Goal: Information Seeking & Learning: Learn about a topic

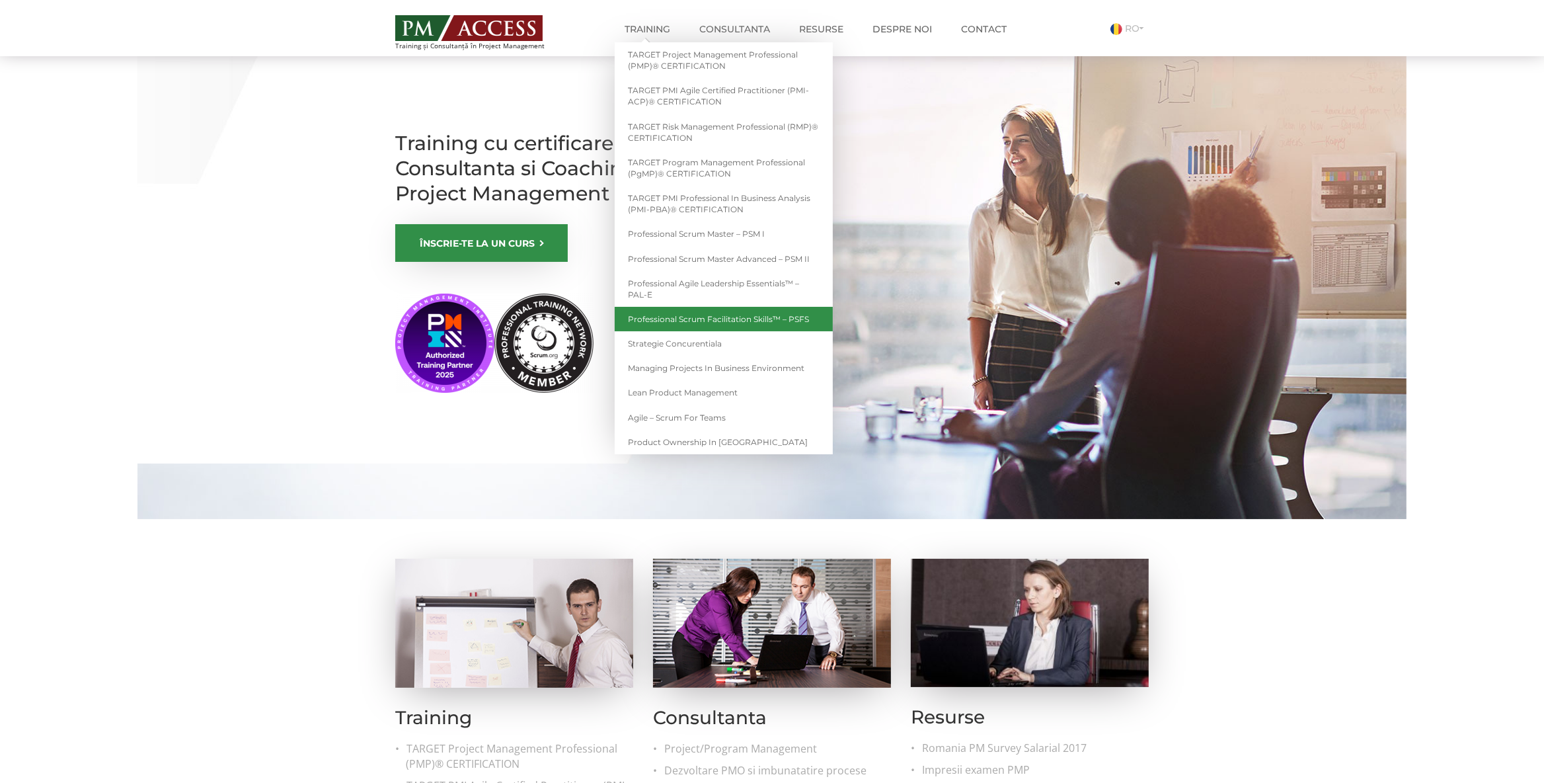
click at [684, 317] on link "Professional Scrum Facilitation Skills™ – PSFS" at bounding box center [724, 319] width 218 height 24
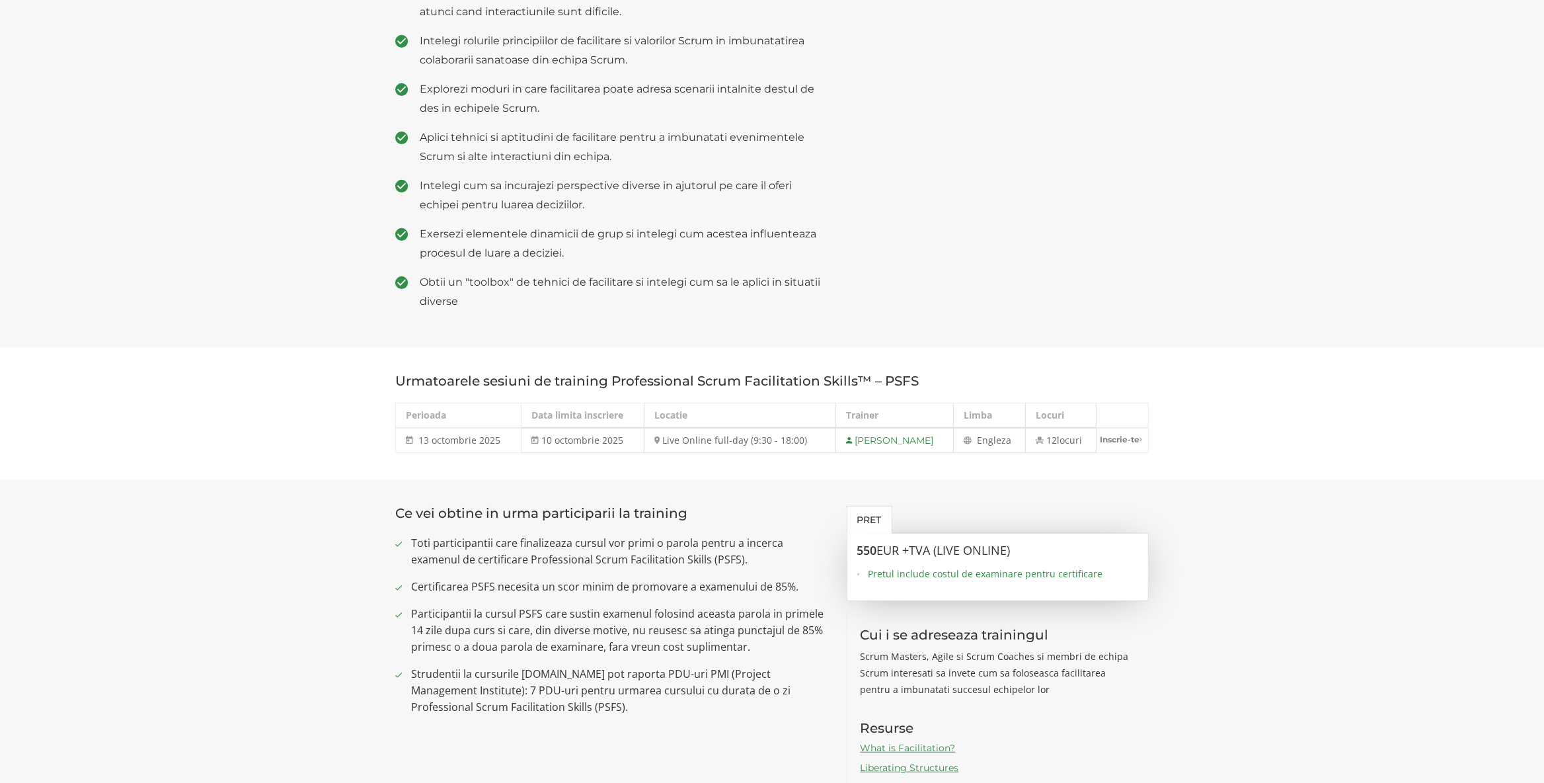
scroll to position [694, 0]
drag, startPoint x: 420, startPoint y: 420, endPoint x: 506, endPoint y: 422, distance: 85.9
click at [506, 426] on td "13 octombrie 2025 13 oct 2025" at bounding box center [459, 438] width 126 height 25
copy span "13 octombrie 2025"
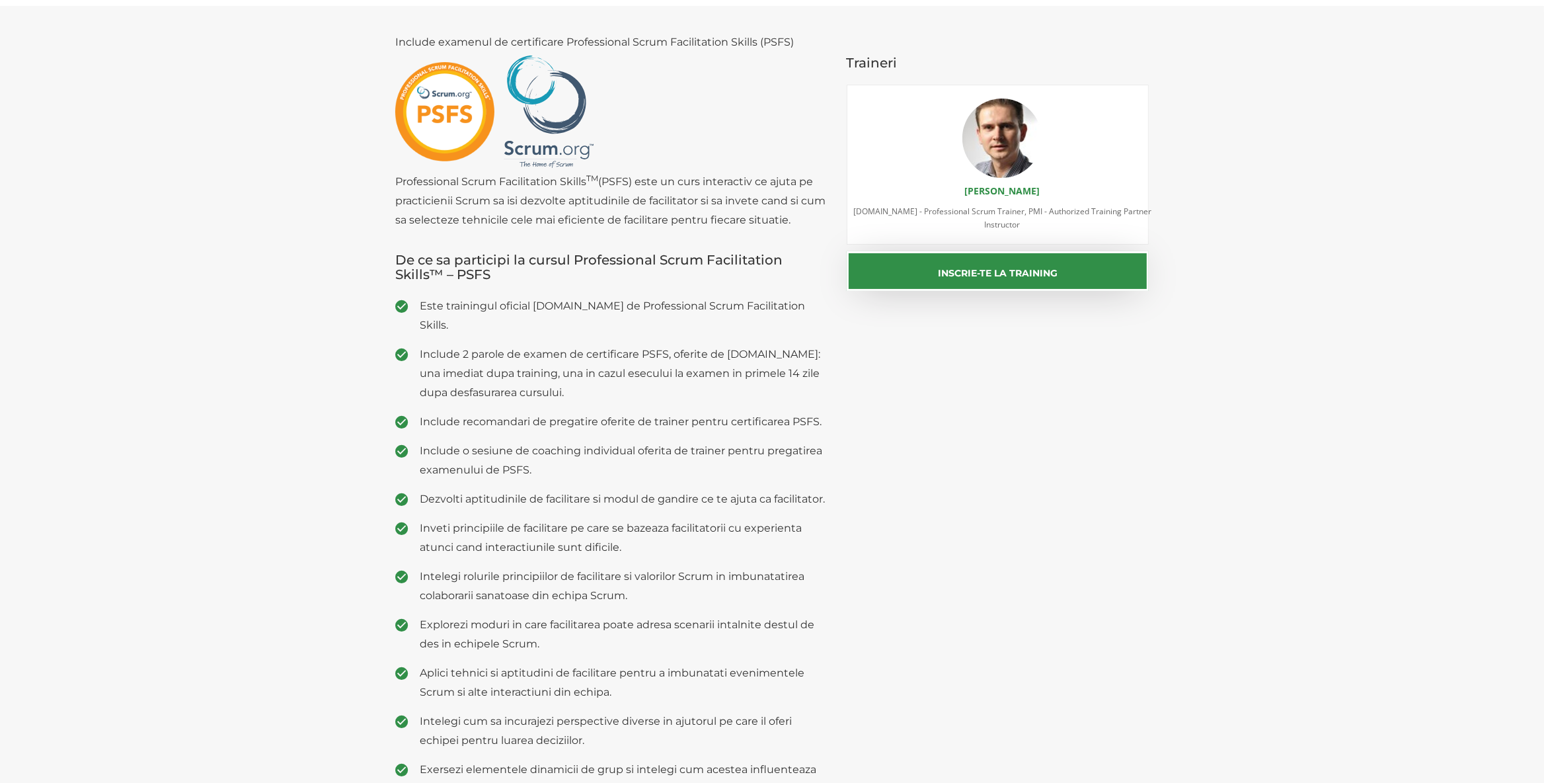
scroll to position [0, 0]
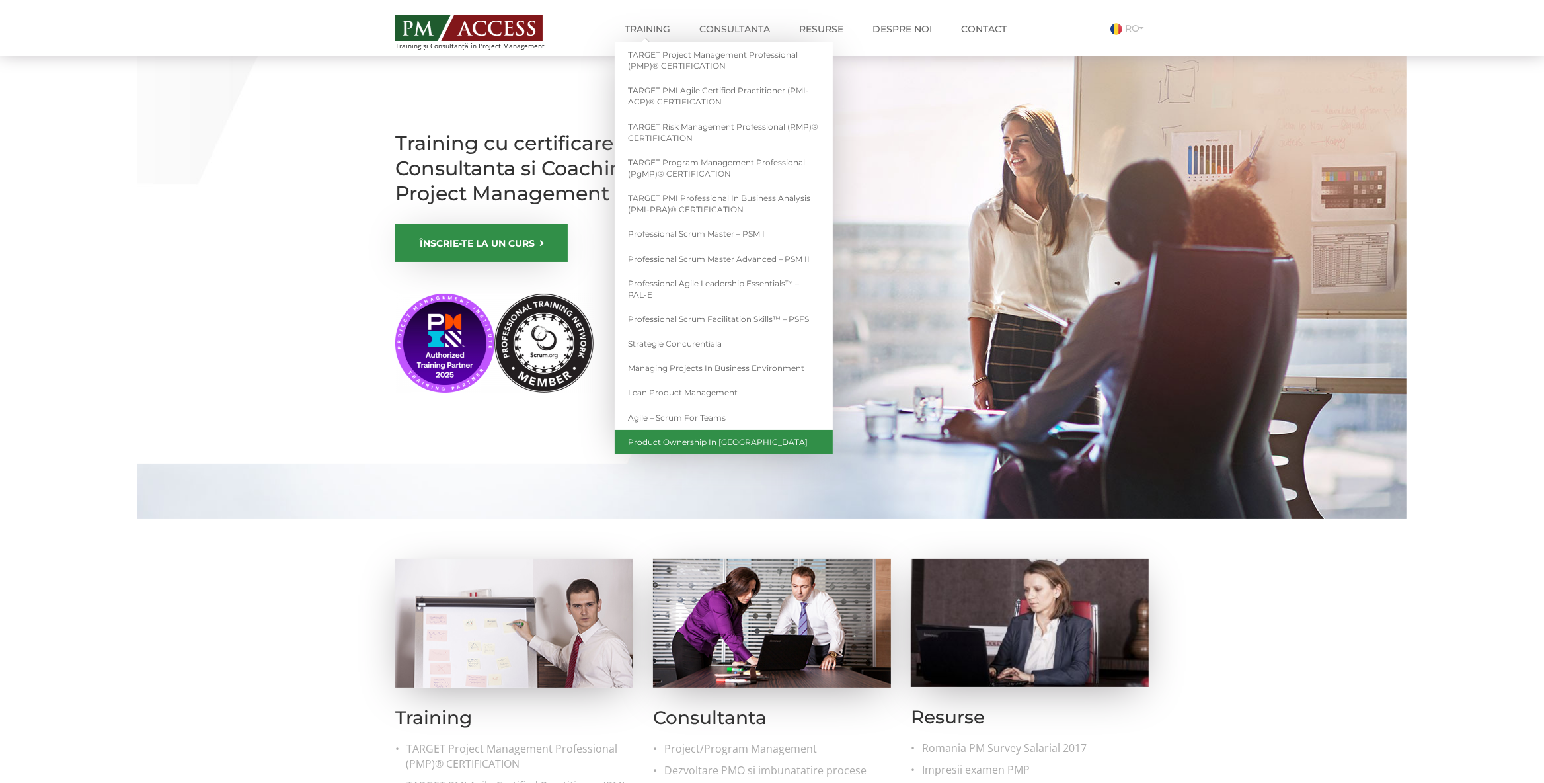
click at [691, 442] on link "Product Ownership in [GEOGRAPHIC_DATA]" at bounding box center [724, 442] width 218 height 24
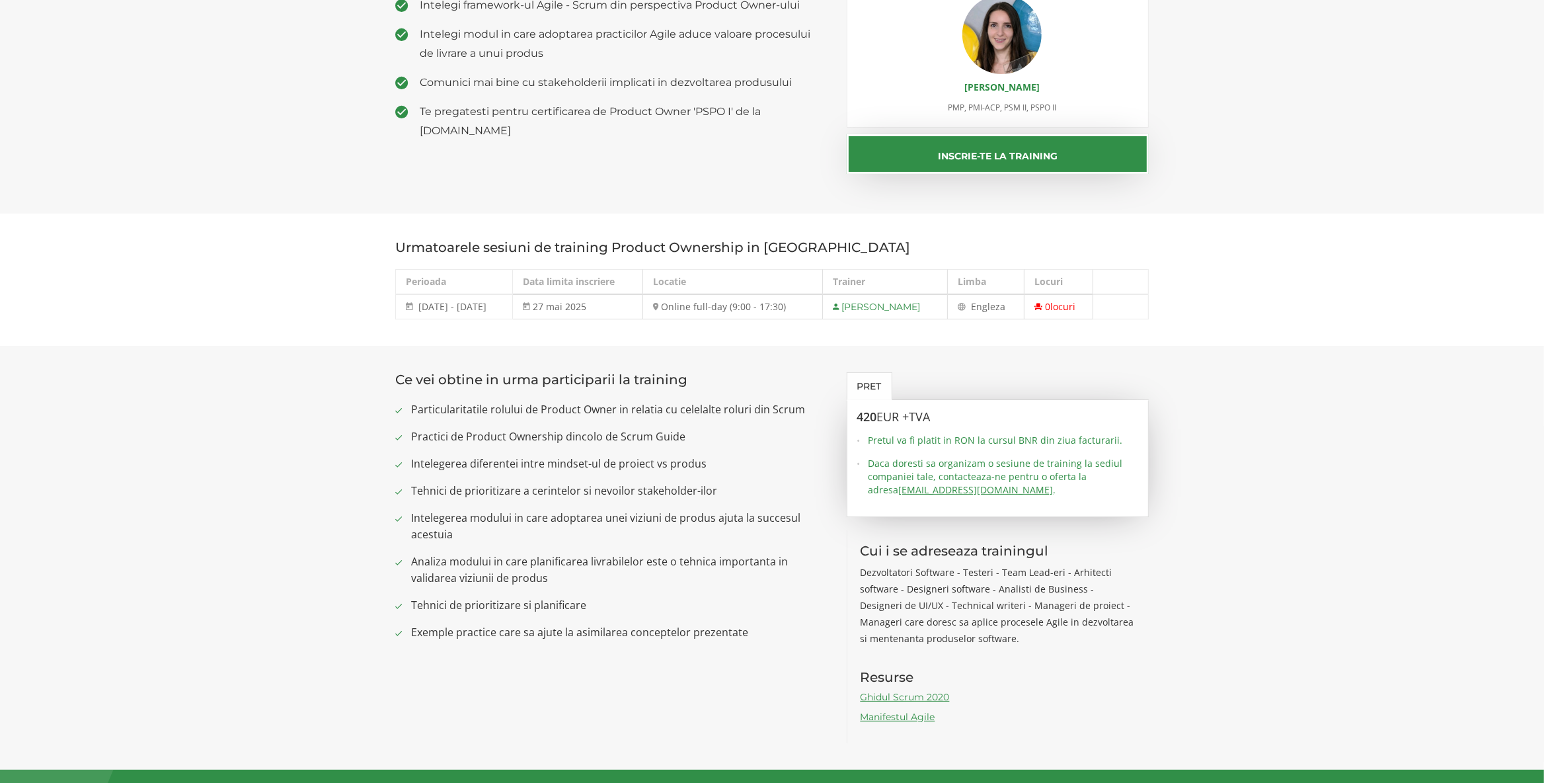
scroll to position [278, 0]
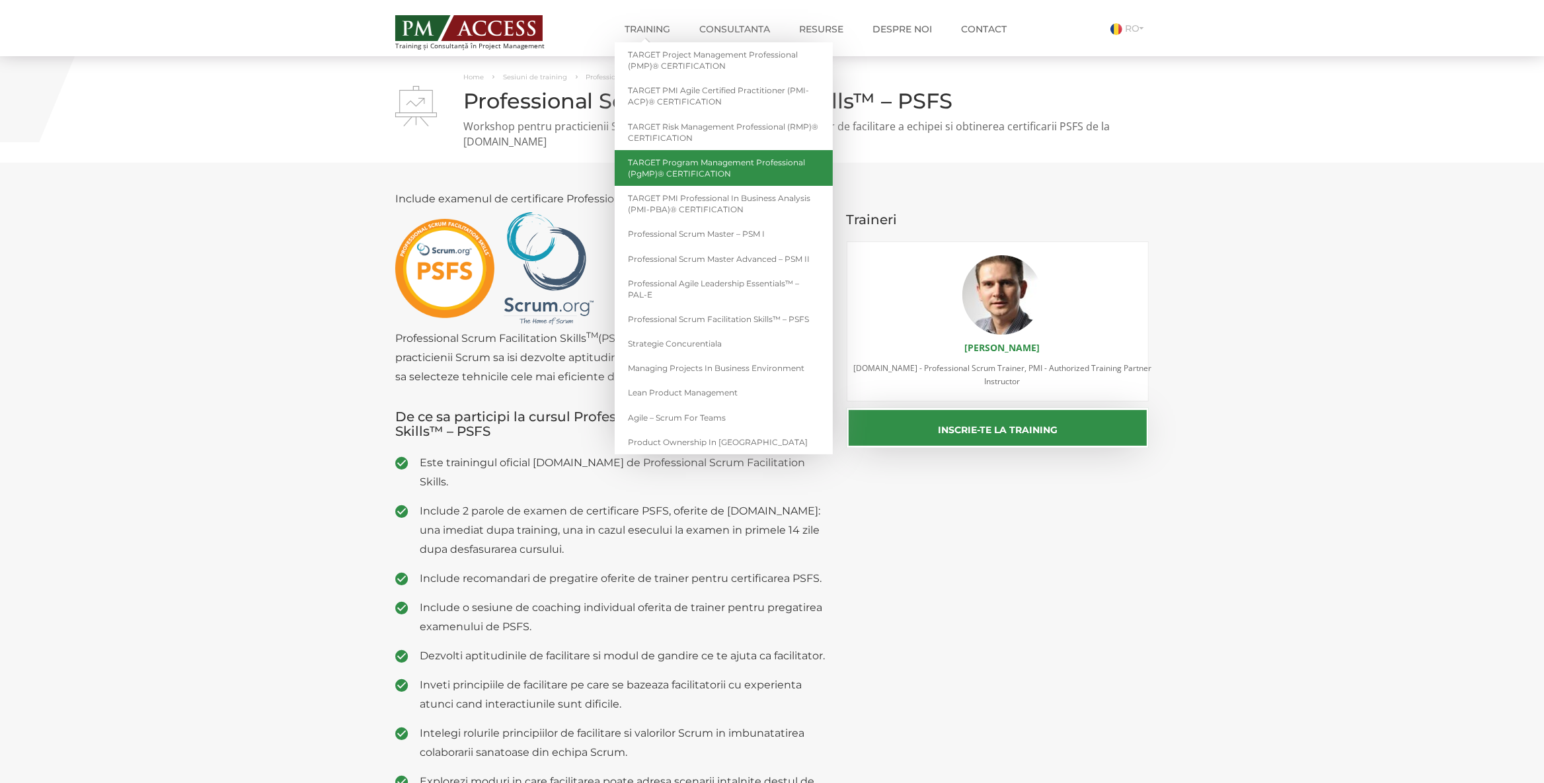
click at [705, 174] on link "TARGET Program Management Professional (PgMP)® CERTIFICATION" at bounding box center [724, 168] width 218 height 36
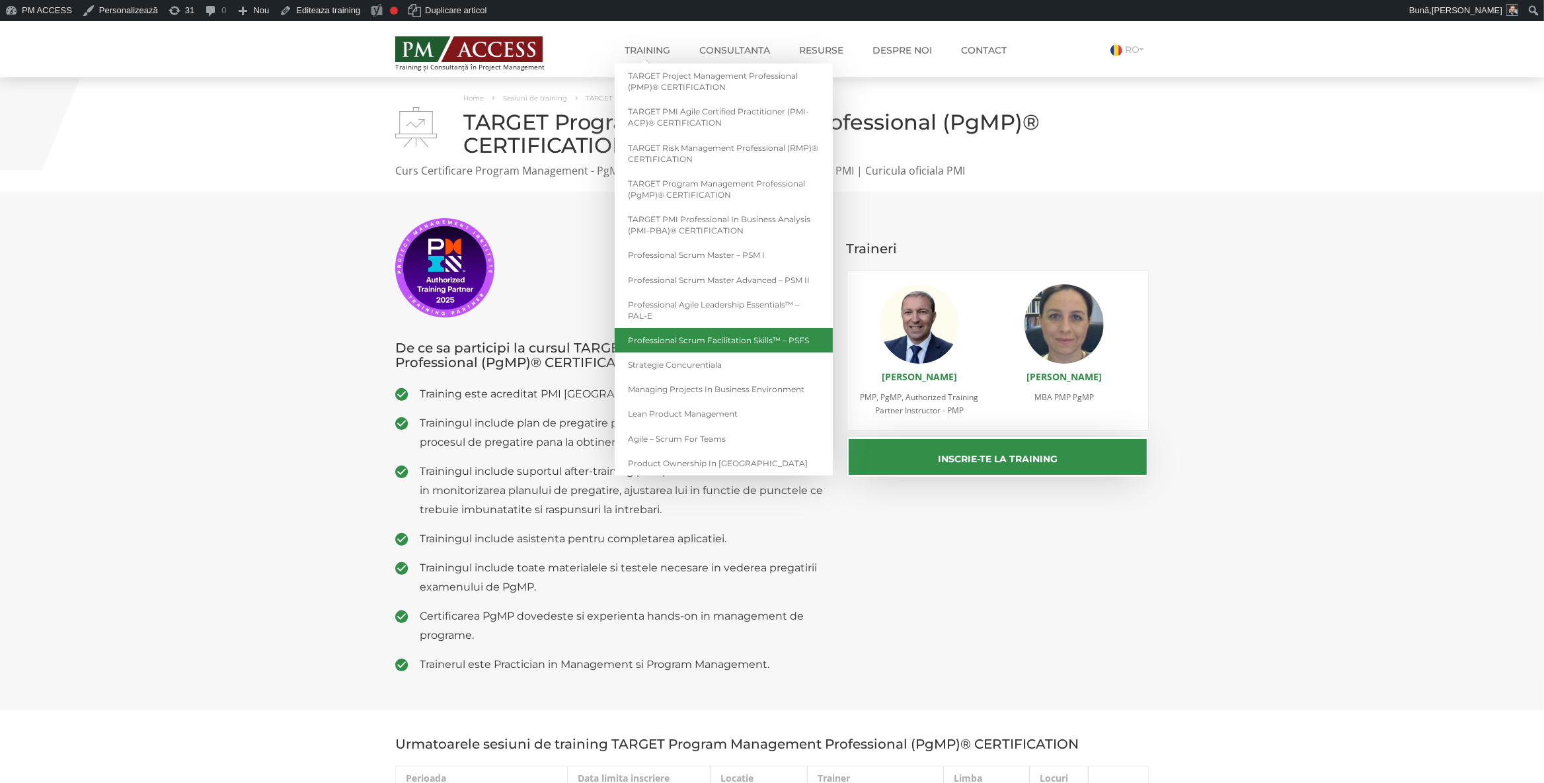
click at [714, 340] on link "Professional Scrum Facilitation Skills™ – PSFS" at bounding box center [724, 340] width 218 height 24
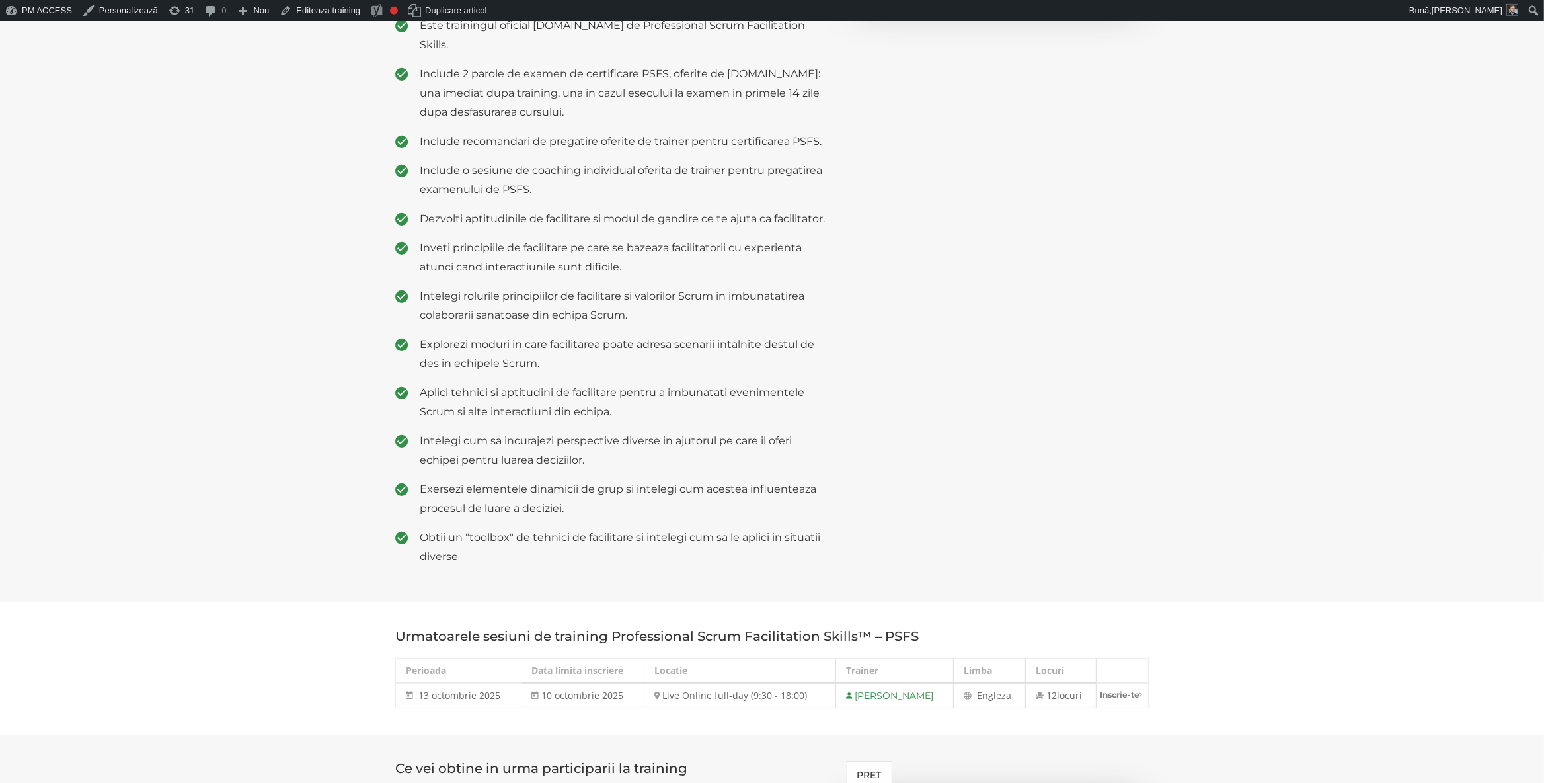
scroll to position [555, 0]
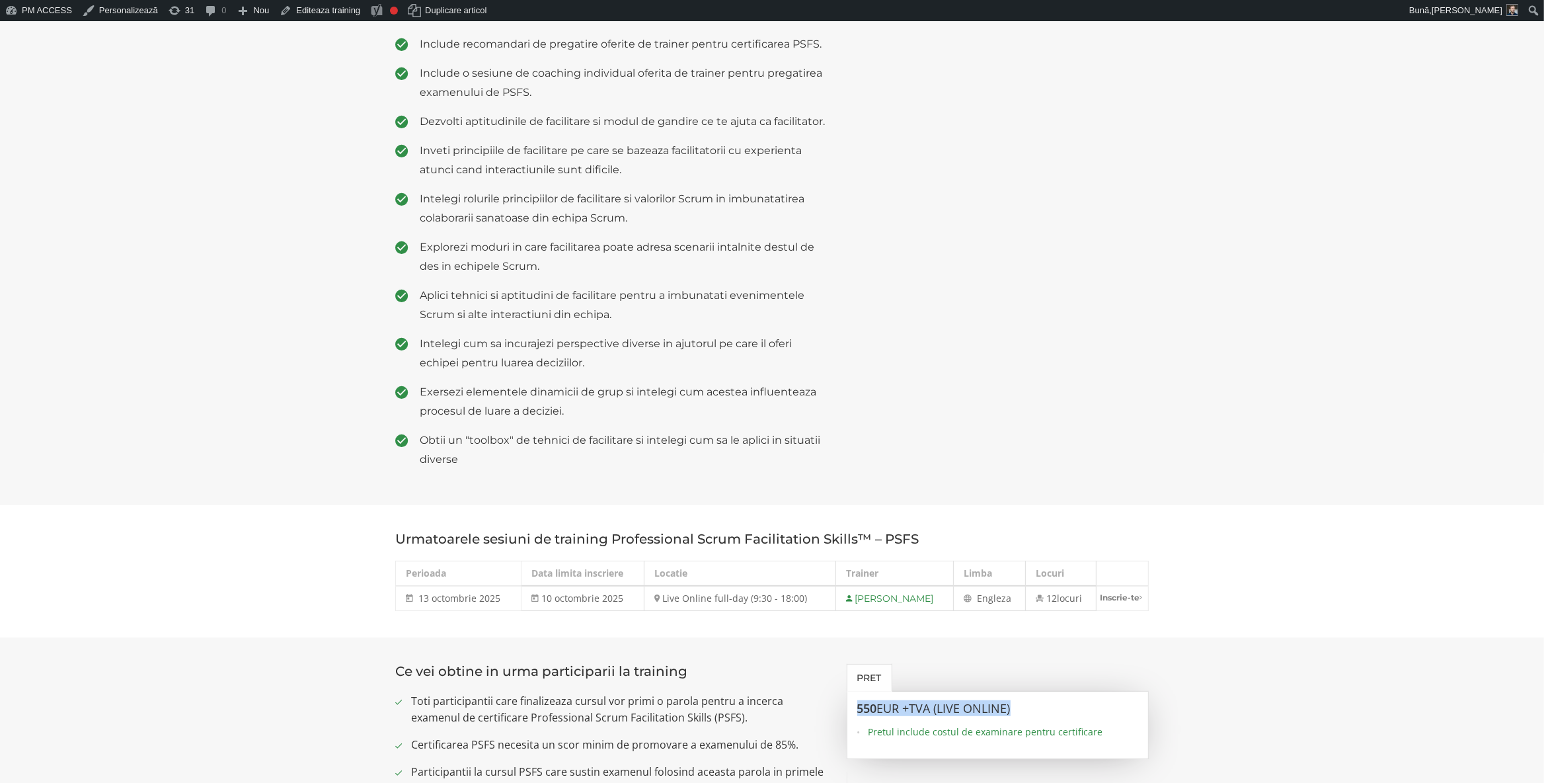
drag, startPoint x: 863, startPoint y: 691, endPoint x: 1030, endPoint y: 690, distance: 167.2
click at [1030, 691] on div "550 EUR +TVA (Live Online) Pretul include costul de examinare pentru certificare" at bounding box center [998, 724] width 303 height 67
copy h3 "550 EUR +TVA (Live Online)"
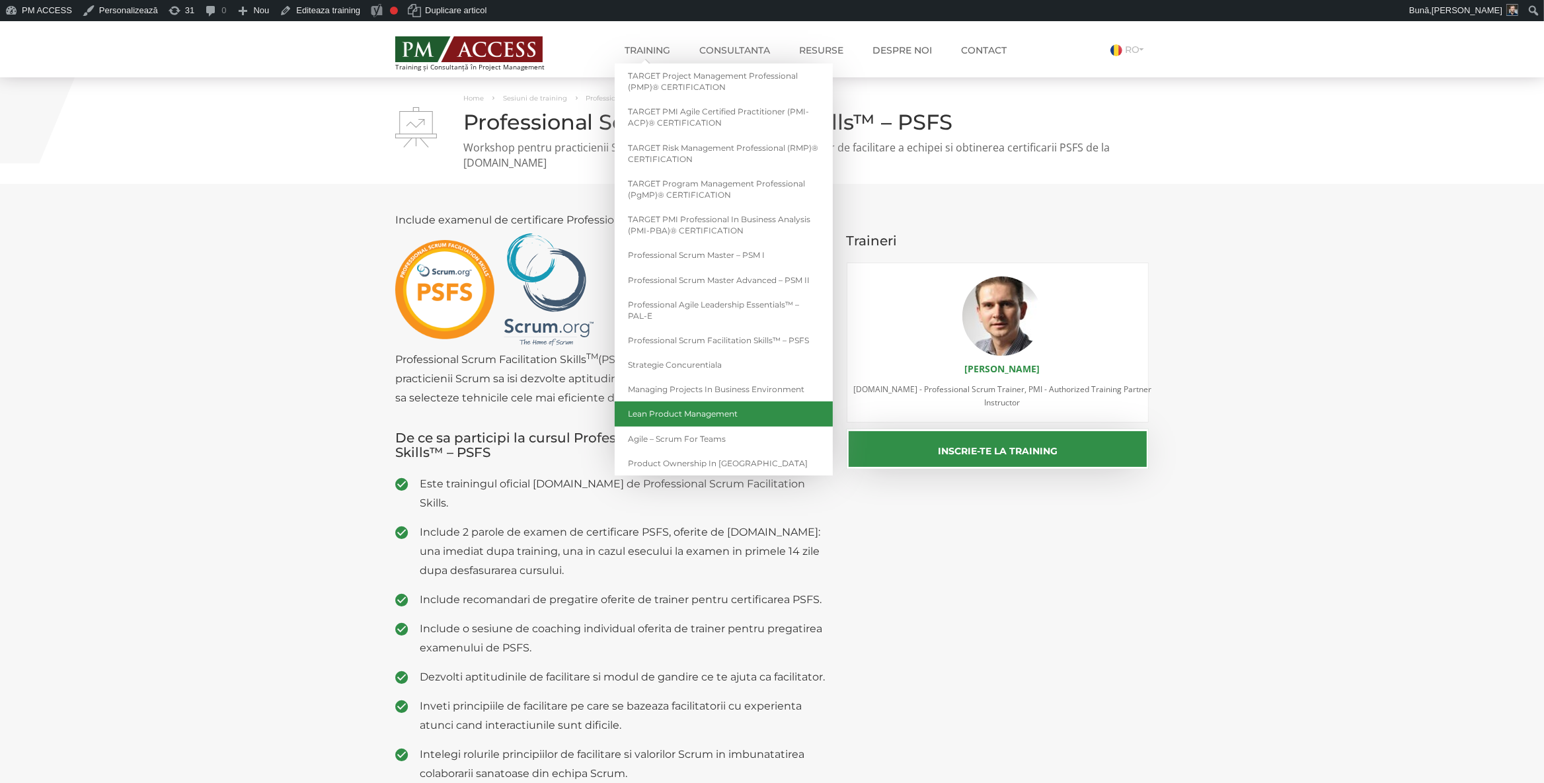
click at [720, 418] on link "Lean Product Management" at bounding box center [724, 413] width 218 height 24
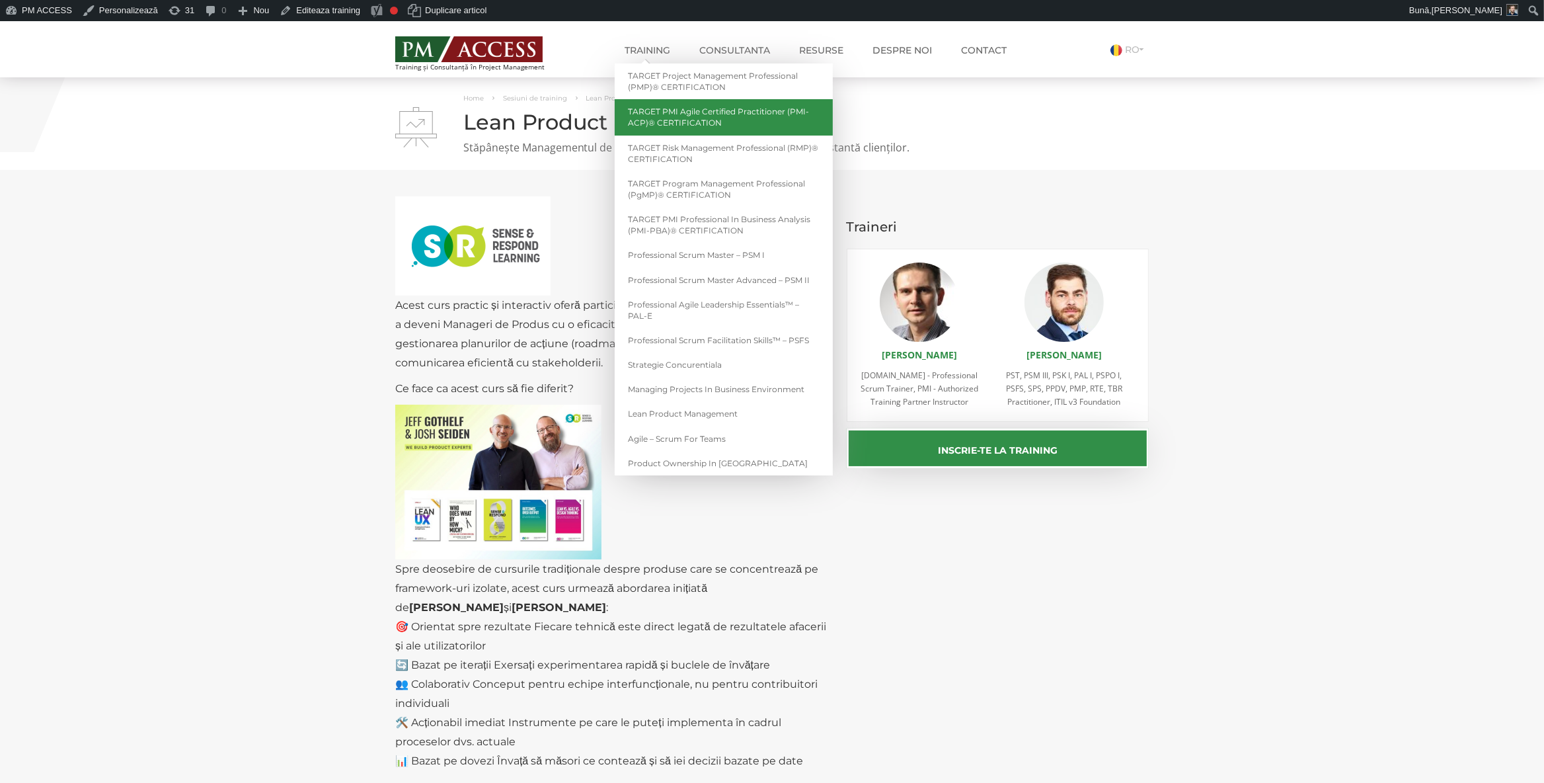
click at [707, 120] on link "TARGET PMI Agile Certified Practitioner (PMI-ACP)® CERTIFICATION" at bounding box center [724, 117] width 218 height 36
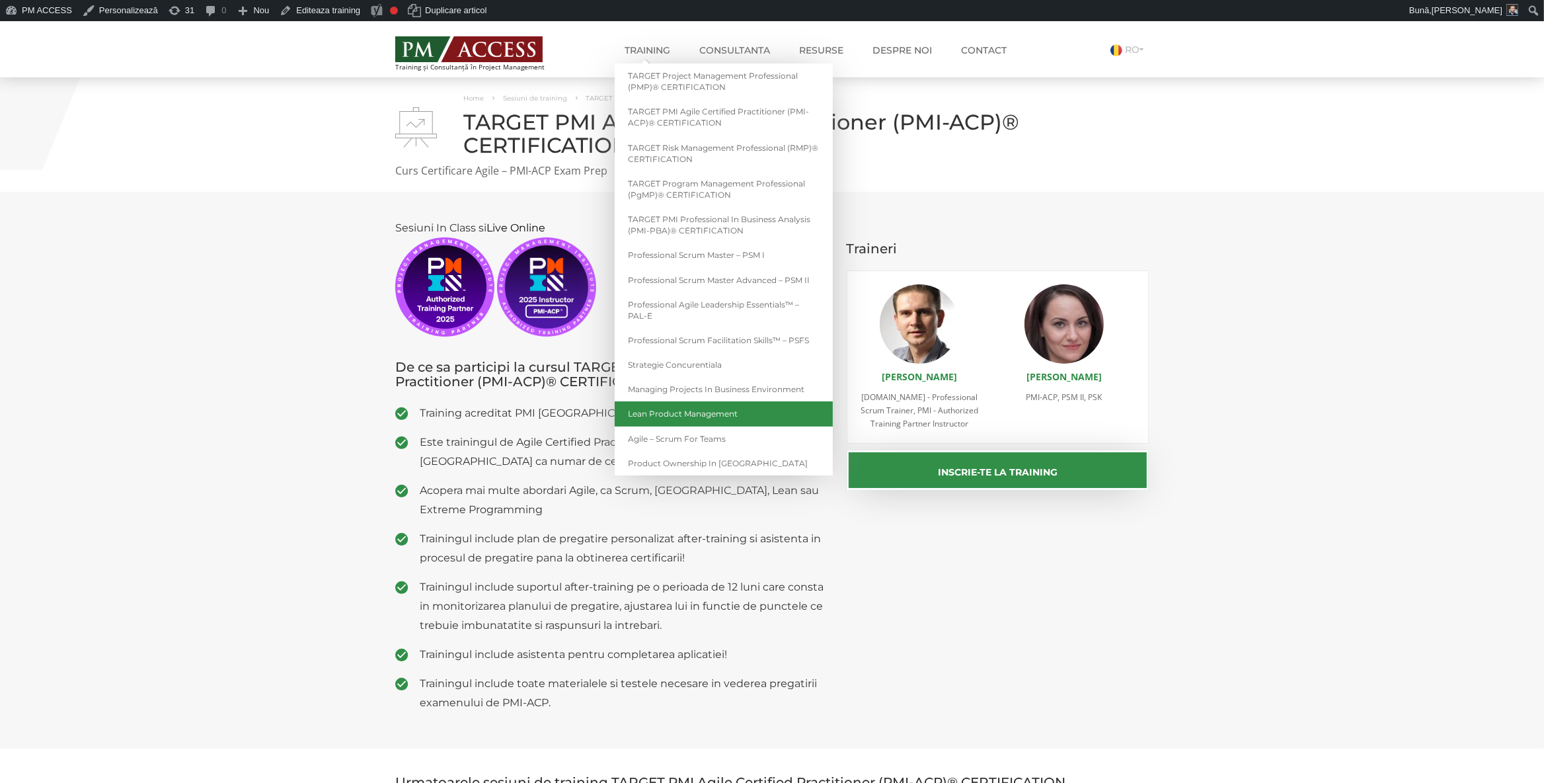
click at [691, 413] on link "Lean Product Management" at bounding box center [724, 413] width 218 height 24
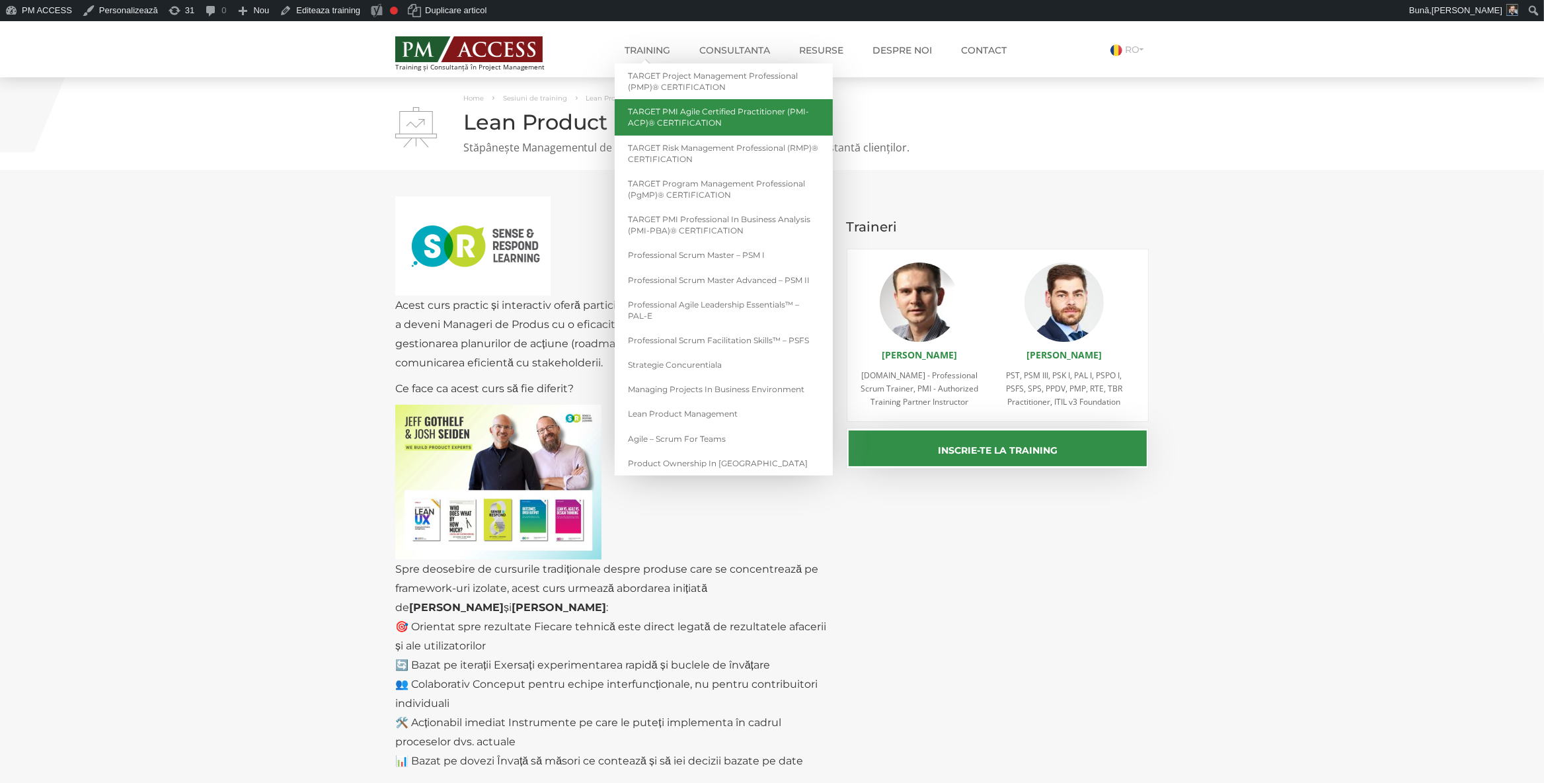
click at [700, 126] on link "TARGET PMI Agile Certified Practitioner (PMI-ACP)® CERTIFICATION" at bounding box center [724, 117] width 218 height 36
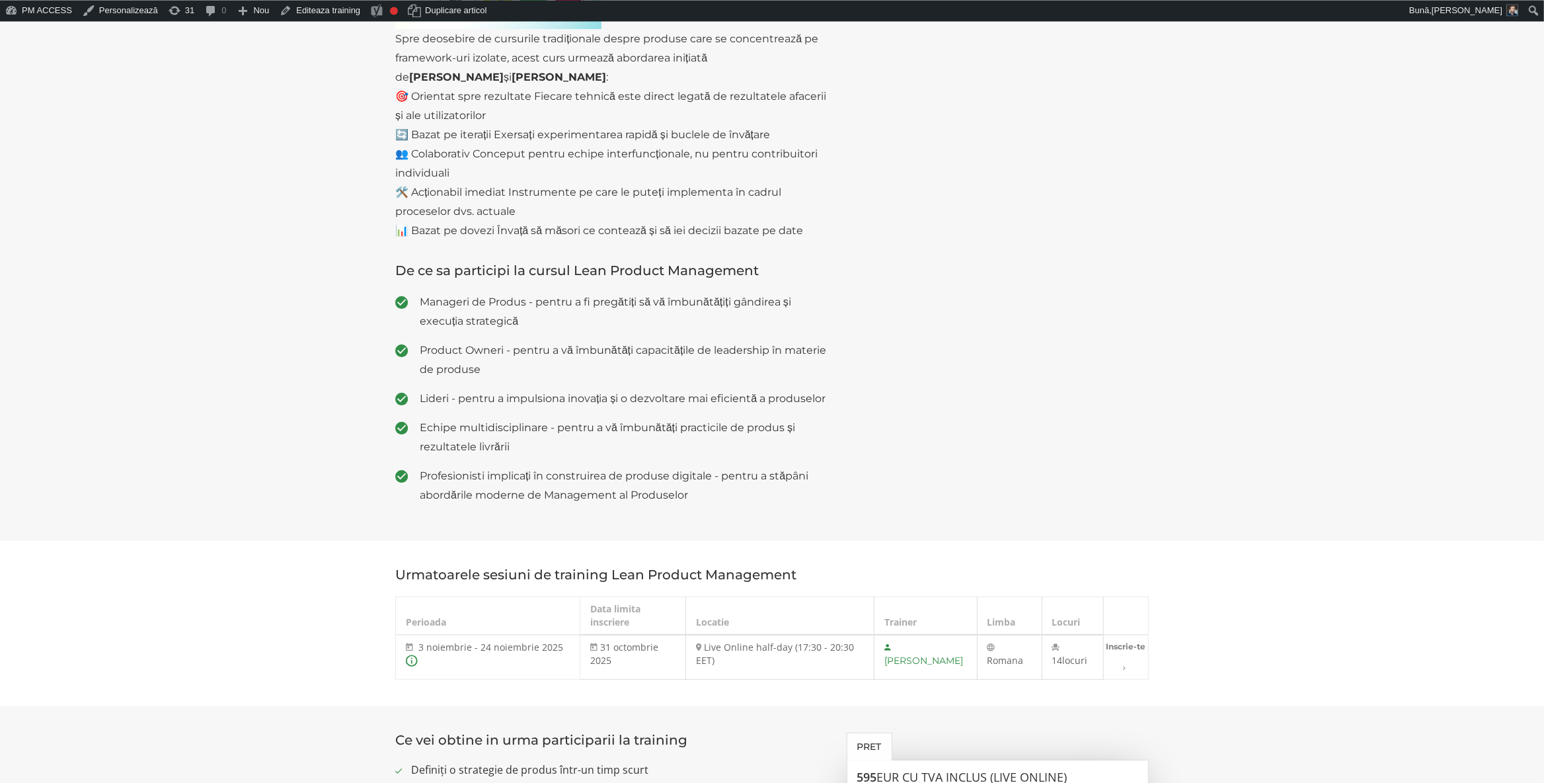
scroll to position [555, 0]
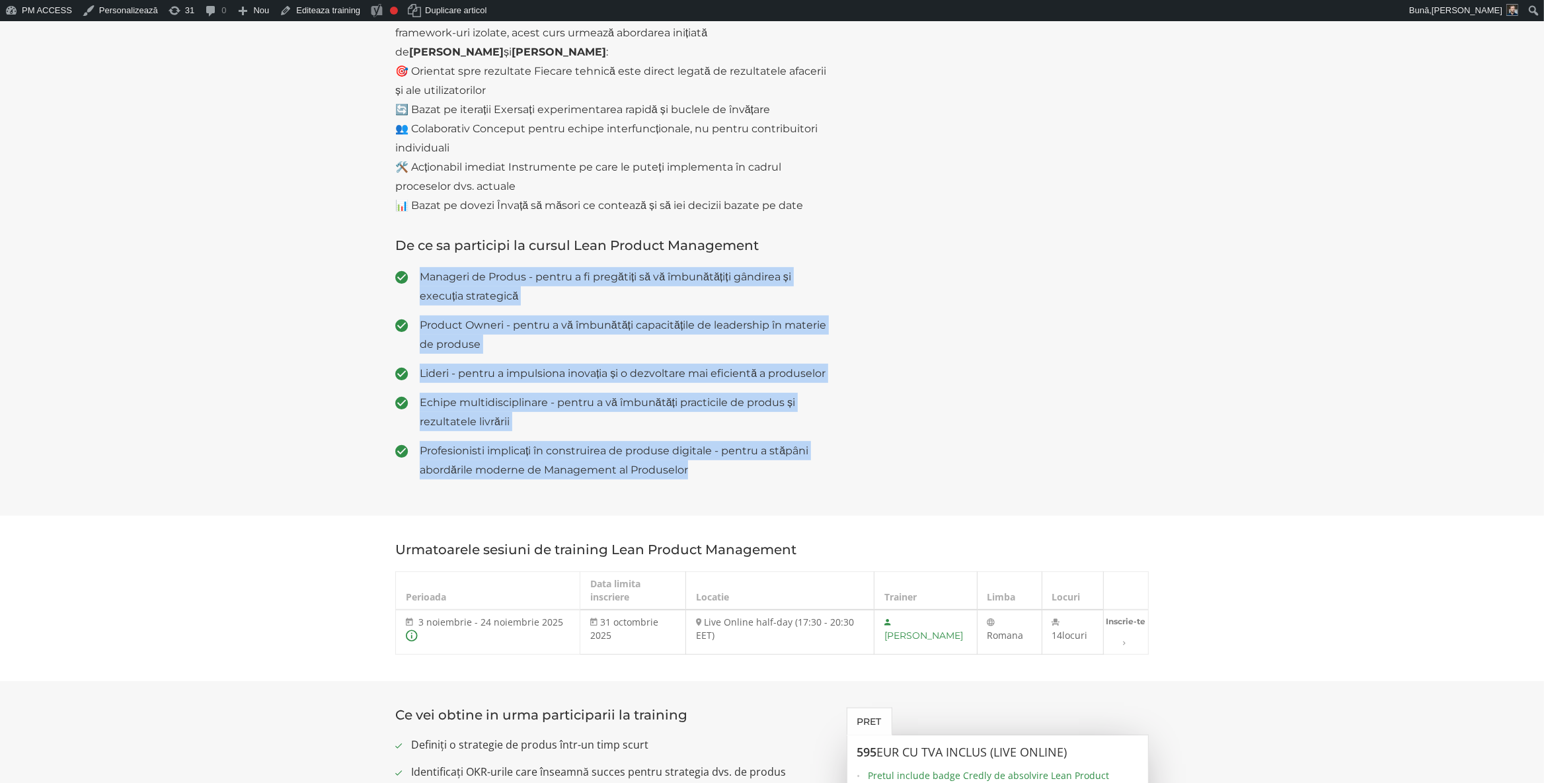
drag, startPoint x: 420, startPoint y: 278, endPoint x: 769, endPoint y: 492, distance: 408.9
click at [769, 479] on ul "Manageri de Produs - pentru a fi pregătiți să vă îmbunătățiți gândirea și execu…" at bounding box center [611, 373] width 432 height 212
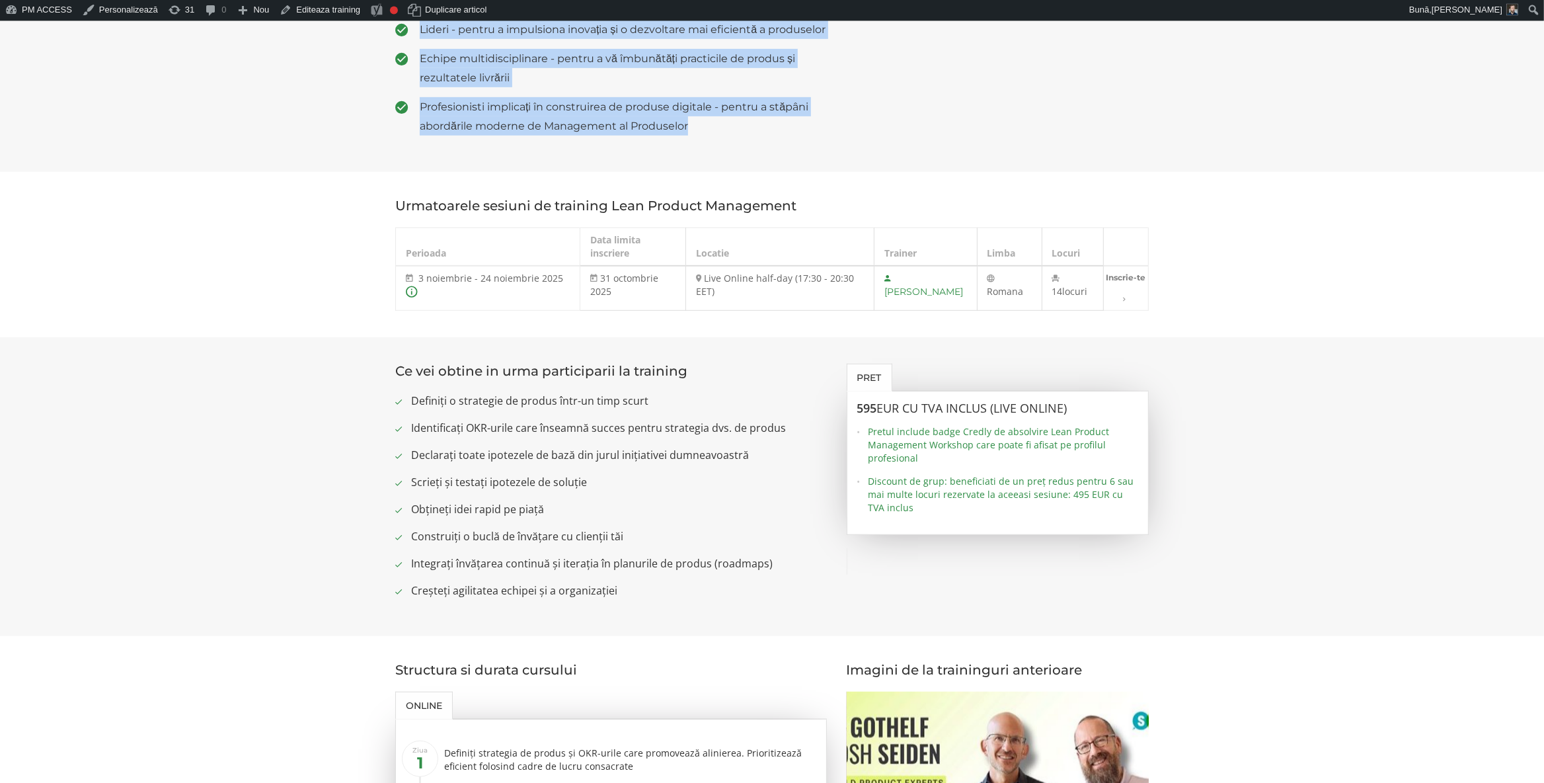
scroll to position [902, 0]
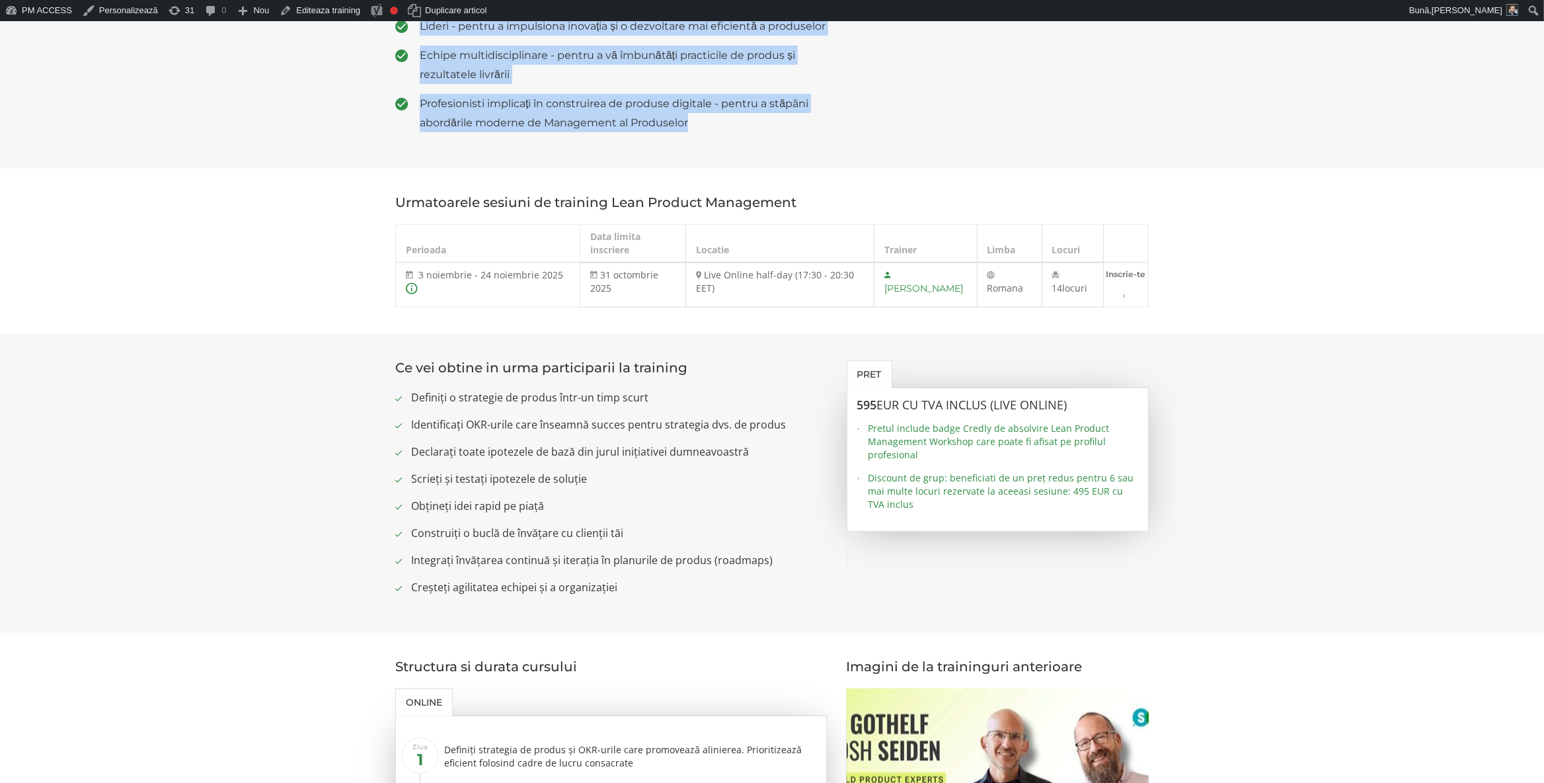
copy ul "Manageri de Produs - pentru a fi pregătiți să vă îmbunătățiți gândirea și execu…"
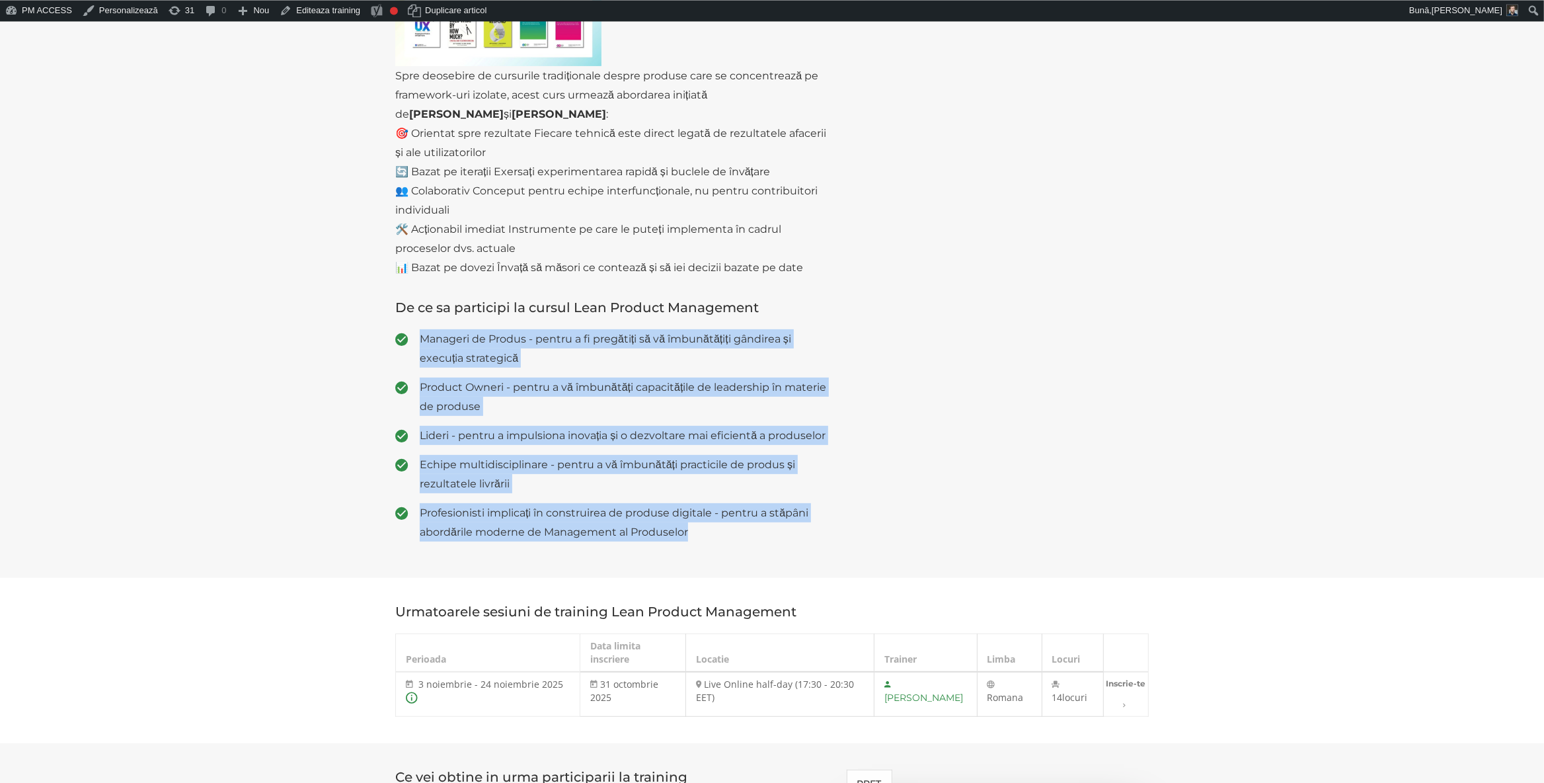
scroll to position [486, 0]
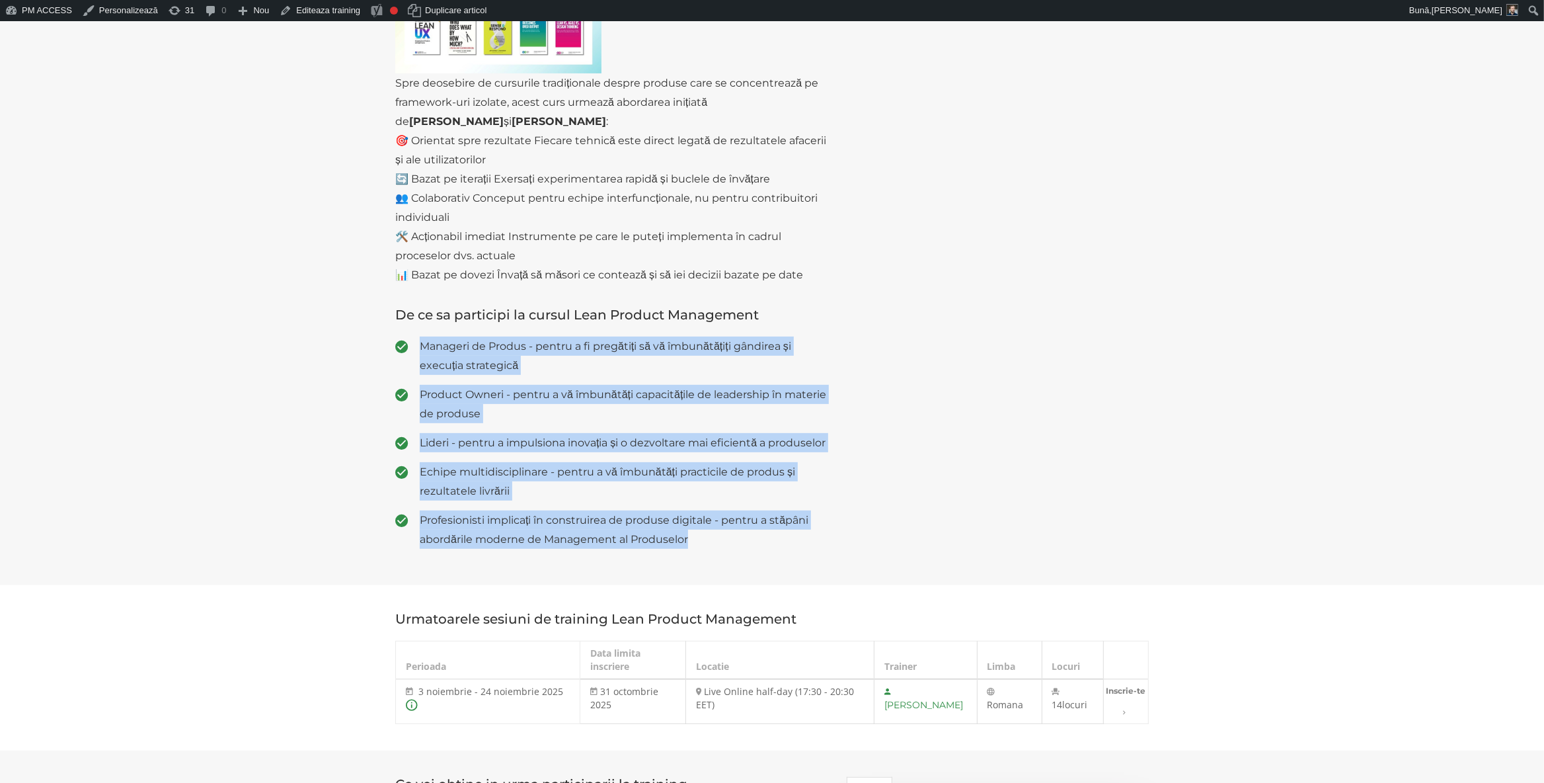
click at [559, 364] on span "Manageri de Produs - pentru a fi pregătiți să vă îmbunătățiți gândirea și execu…" at bounding box center [623, 355] width 407 height 38
drag, startPoint x: 422, startPoint y: 344, endPoint x: 727, endPoint y: 562, distance: 375.3
click at [727, 549] on ul "Manageri de Produs - pentru a fi pregătiți să vă îmbunătățiți gândirea și execu…" at bounding box center [611, 442] width 432 height 212
copy ul "Manageri de Produs - pentru a fi pregătiți să vă îmbunătățiți gândirea și execu…"
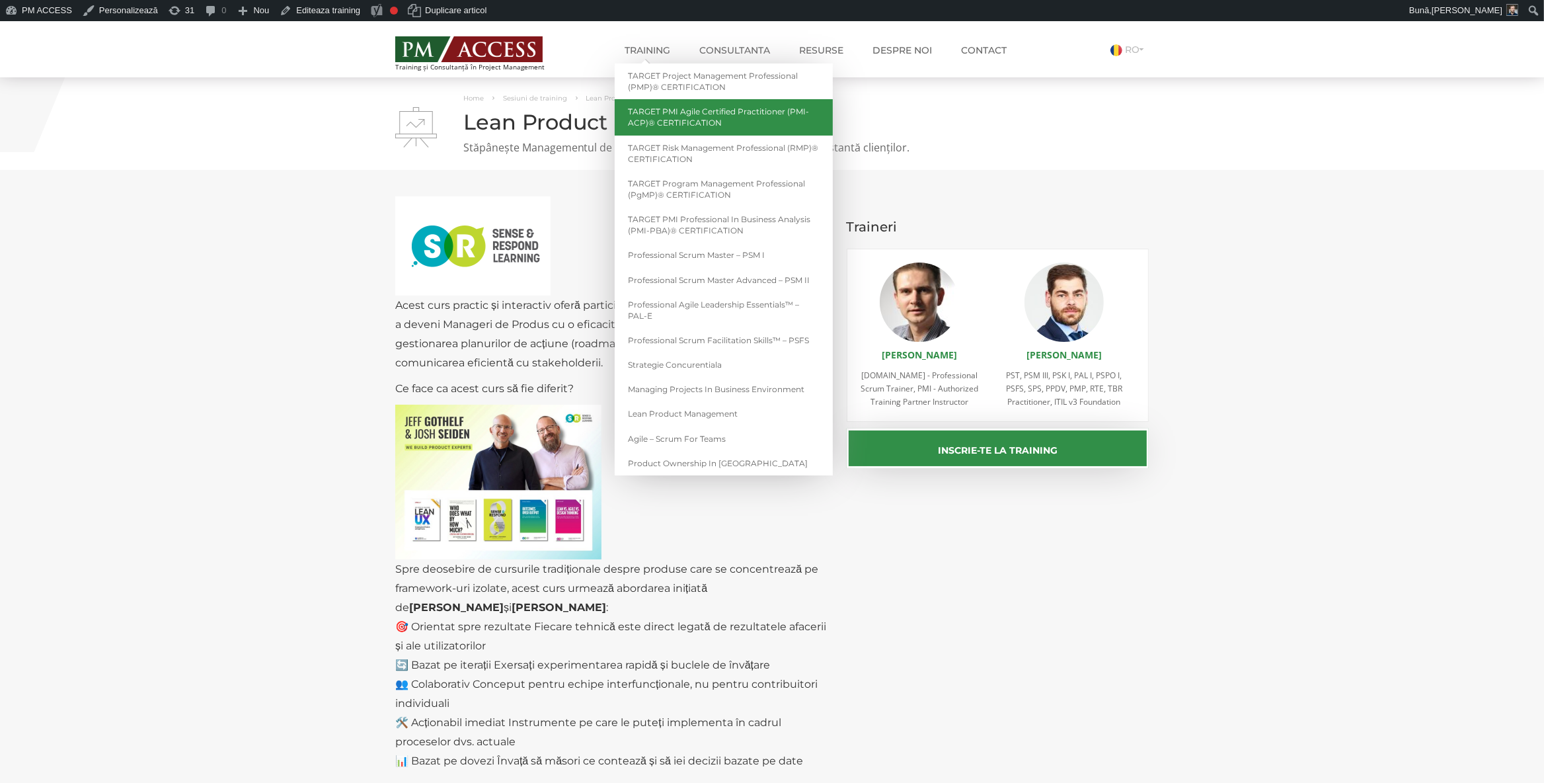
click at [709, 121] on link "TARGET PMI Agile Certified Practitioner (PMI-ACP)® CERTIFICATION" at bounding box center [724, 117] width 218 height 36
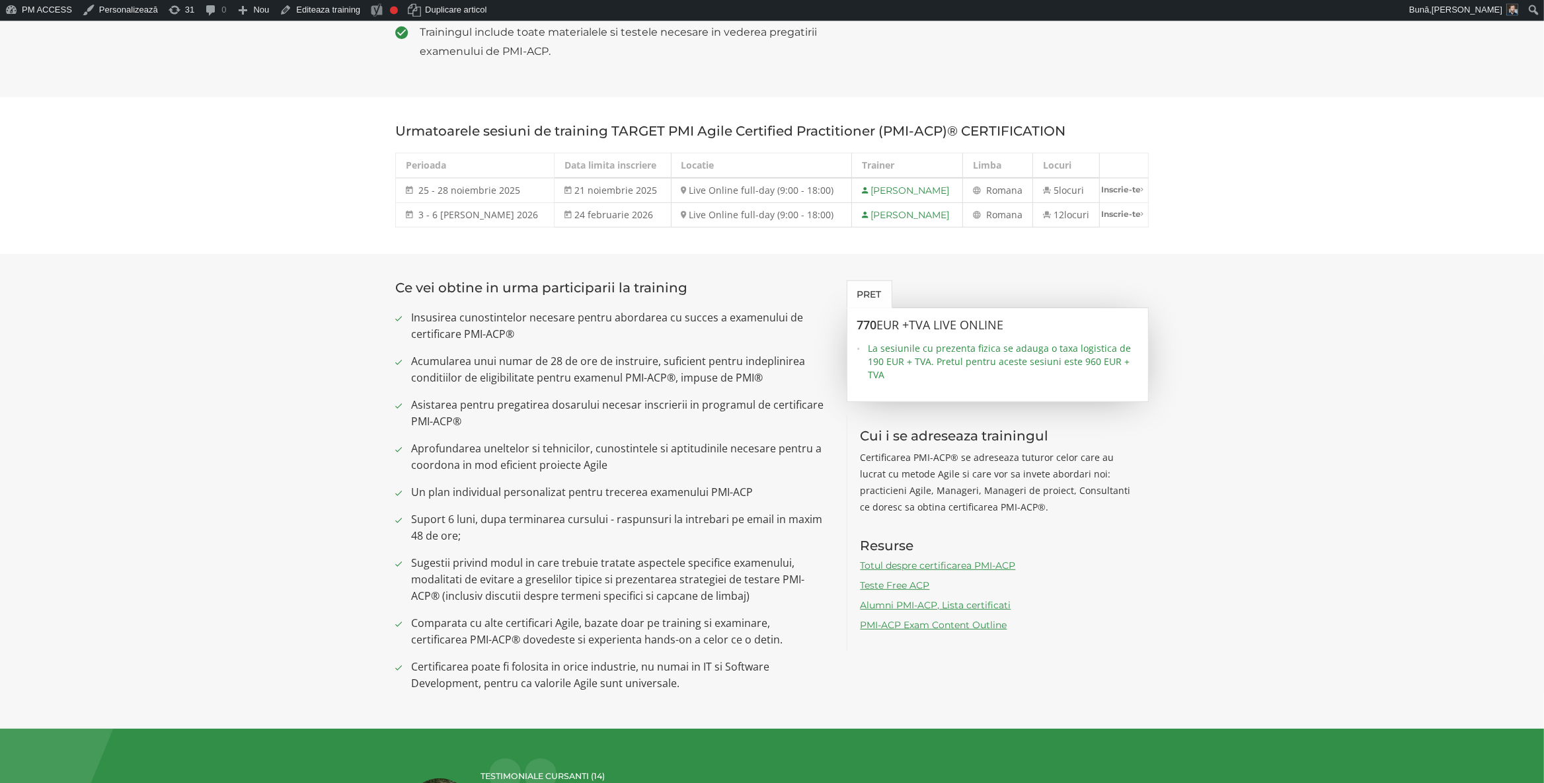
scroll to position [763, 0]
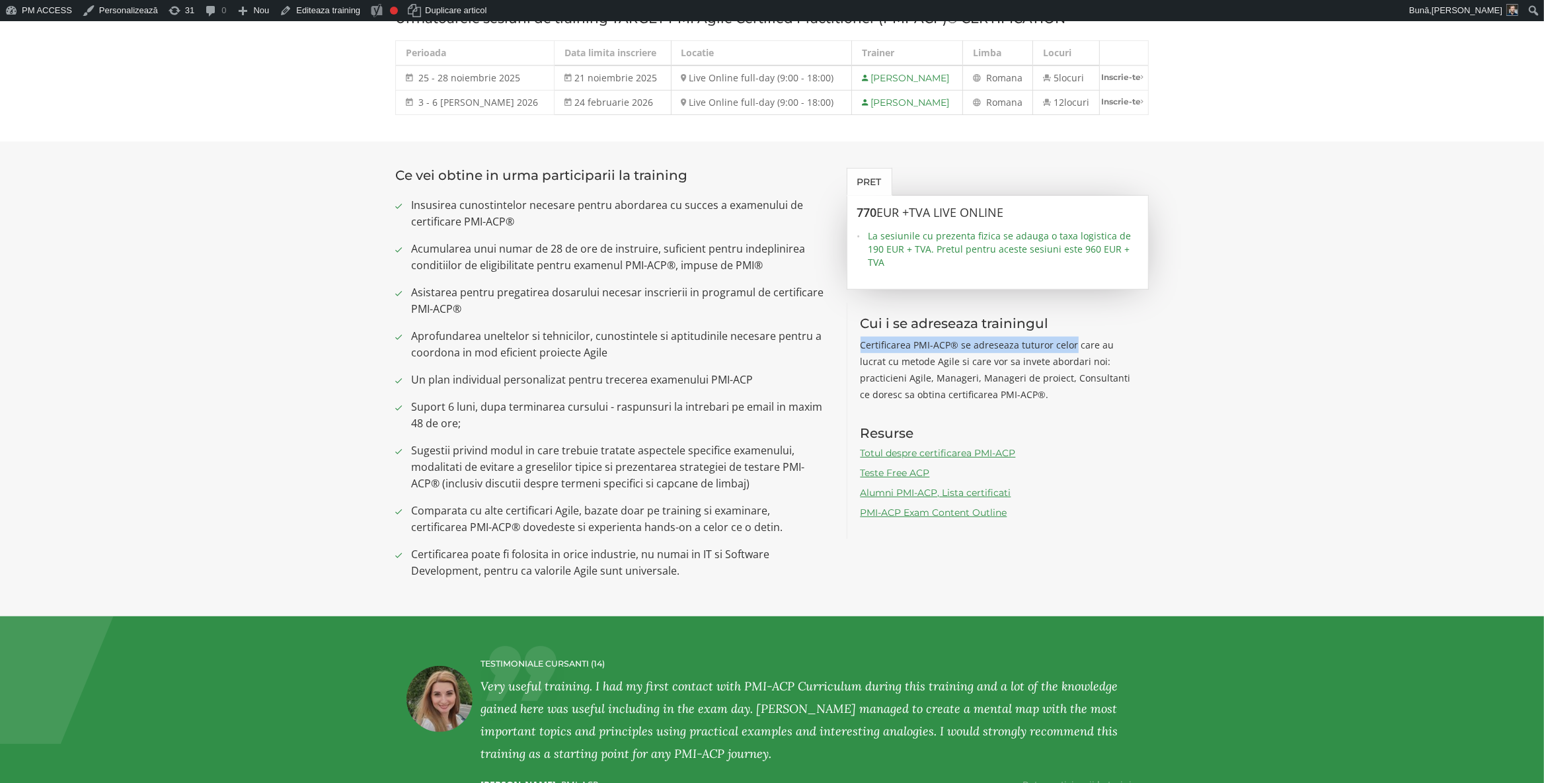
drag, startPoint x: 862, startPoint y: 343, endPoint x: 1073, endPoint y: 351, distance: 211.7
click at [1073, 351] on p "Certificarea PMI-ACP® se adreseaza tuturor celor care au lucrat cu metode Agile…" at bounding box center [999, 369] width 276 height 66
copy p "Certificarea PMI-ACP® se adreseaza tuturor celor"
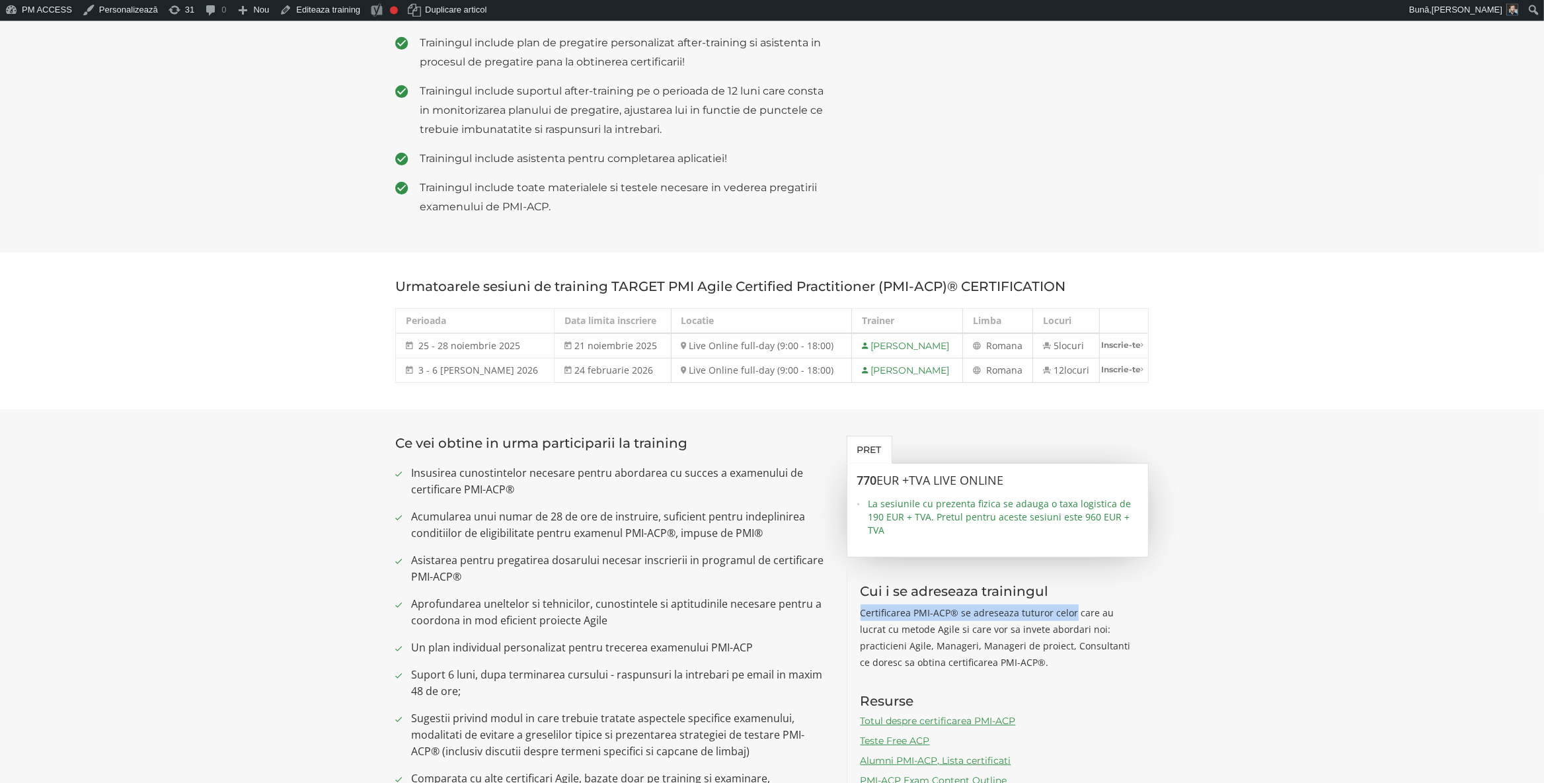
scroll to position [0, 0]
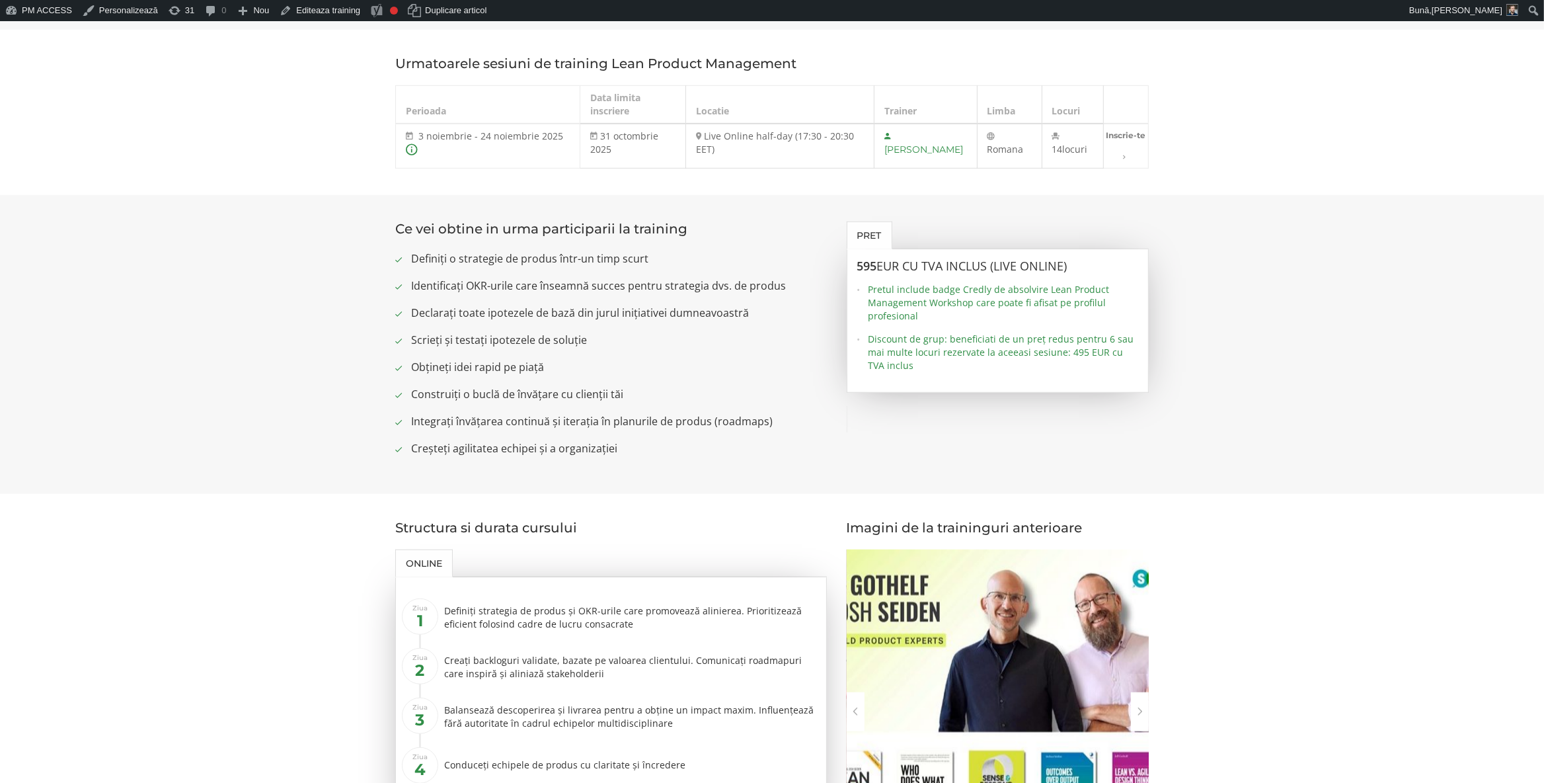
scroll to position [694, 0]
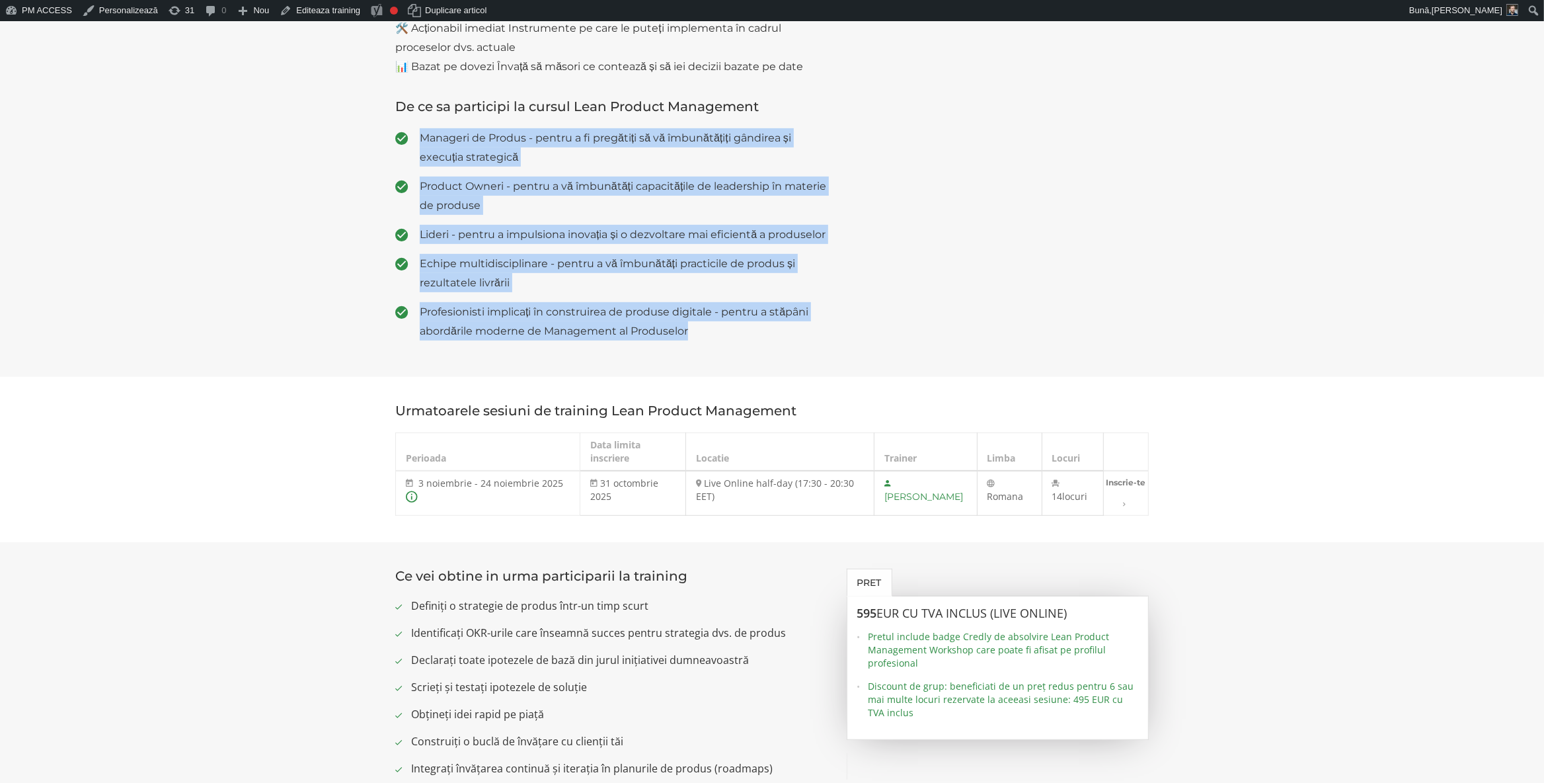
drag, startPoint x: 422, startPoint y: 137, endPoint x: 739, endPoint y: 351, distance: 382.4
click at [739, 340] on ul "Manageri de Produs - pentru a fi pregătiți să vă îmbunătățiți gândirea și execu…" at bounding box center [611, 234] width 432 height 212
copy ul "Manageri de Produs - pentru a fi pregătiți să vă îmbunătățiți gândirea și execu…"
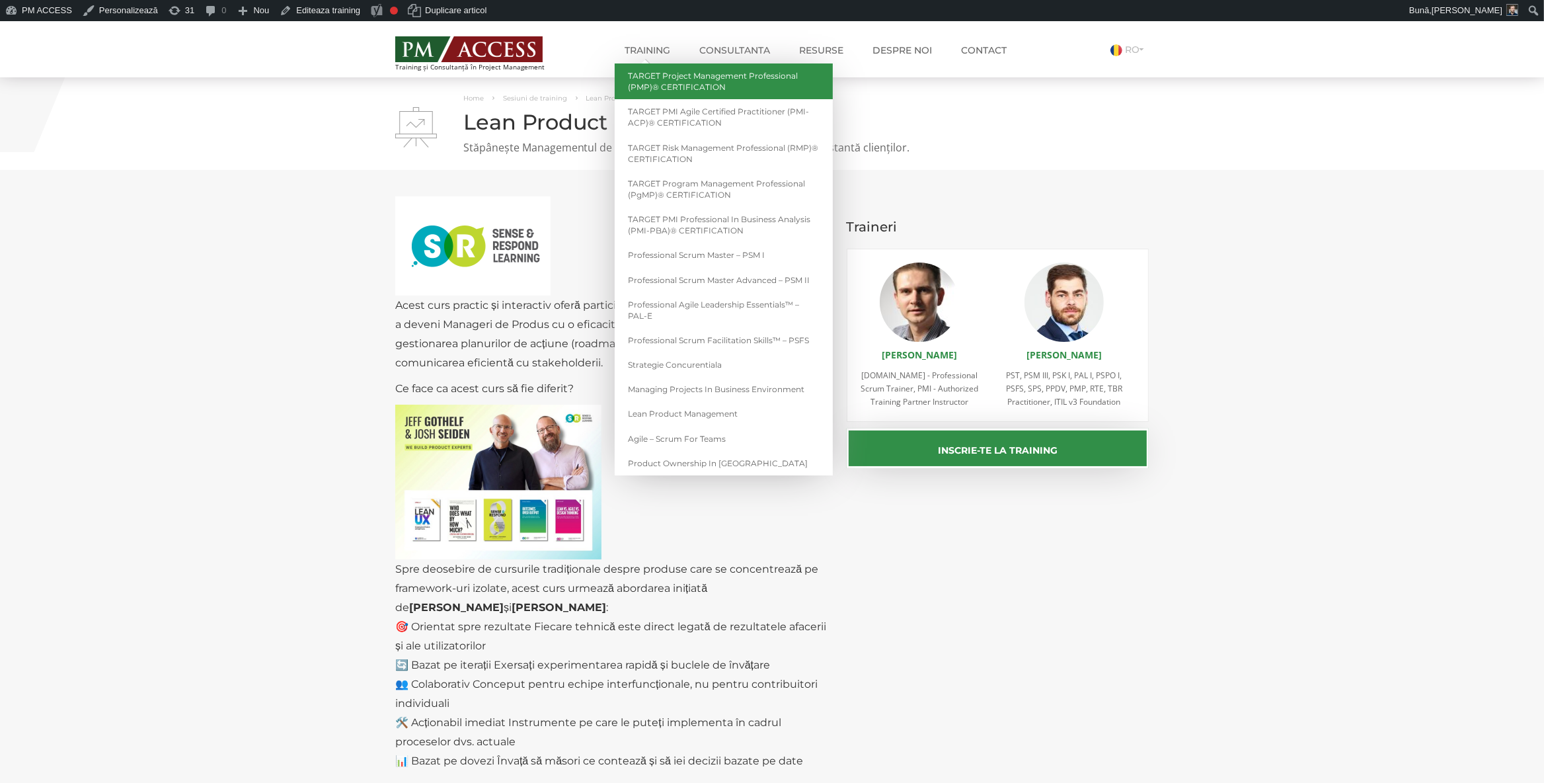
click at [664, 79] on link "TARGET Project Management Professional (PMP)® CERTIFICATION" at bounding box center [724, 81] width 218 height 36
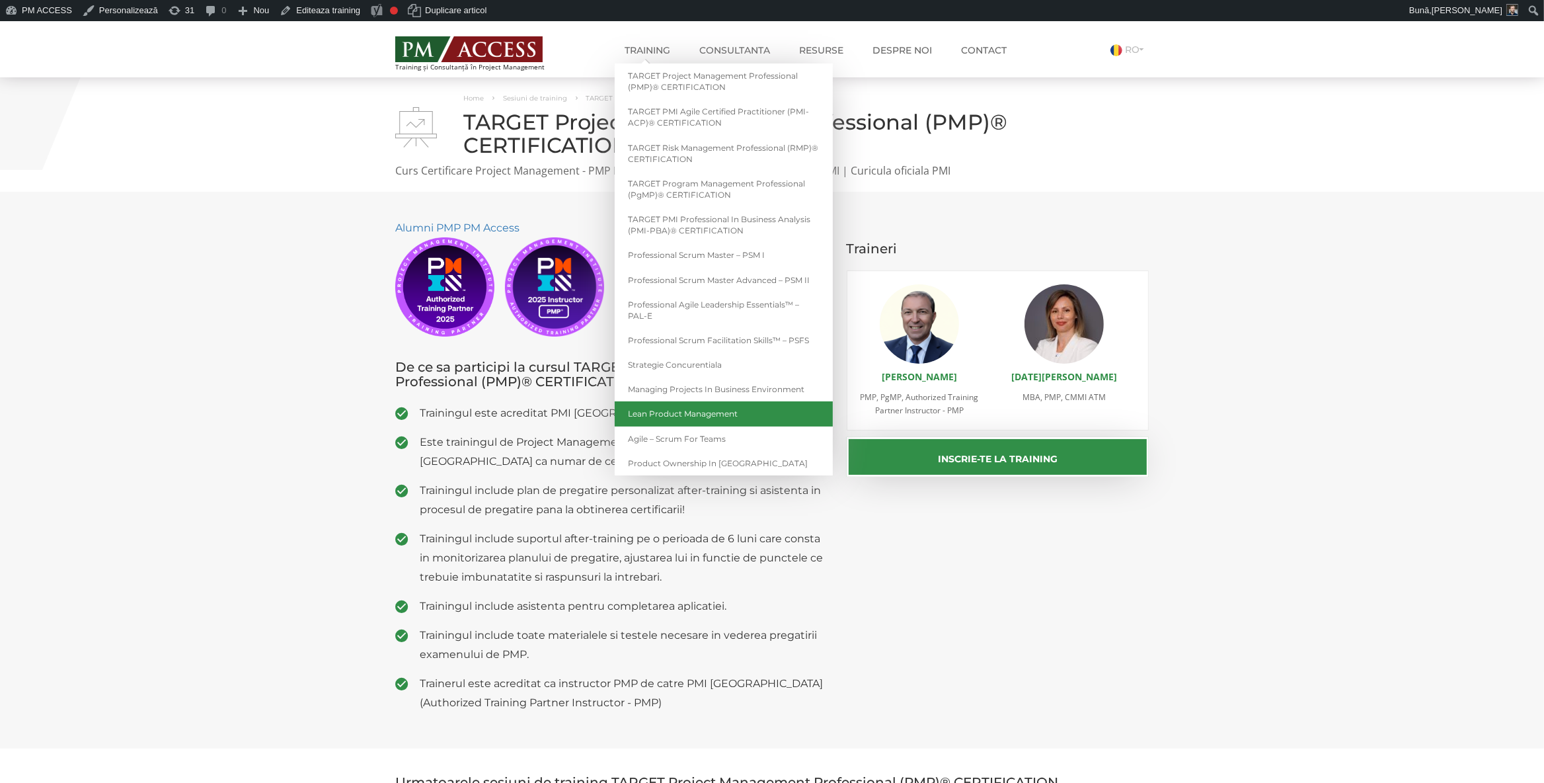
click at [710, 412] on link "Lean Product Management" at bounding box center [724, 413] width 218 height 24
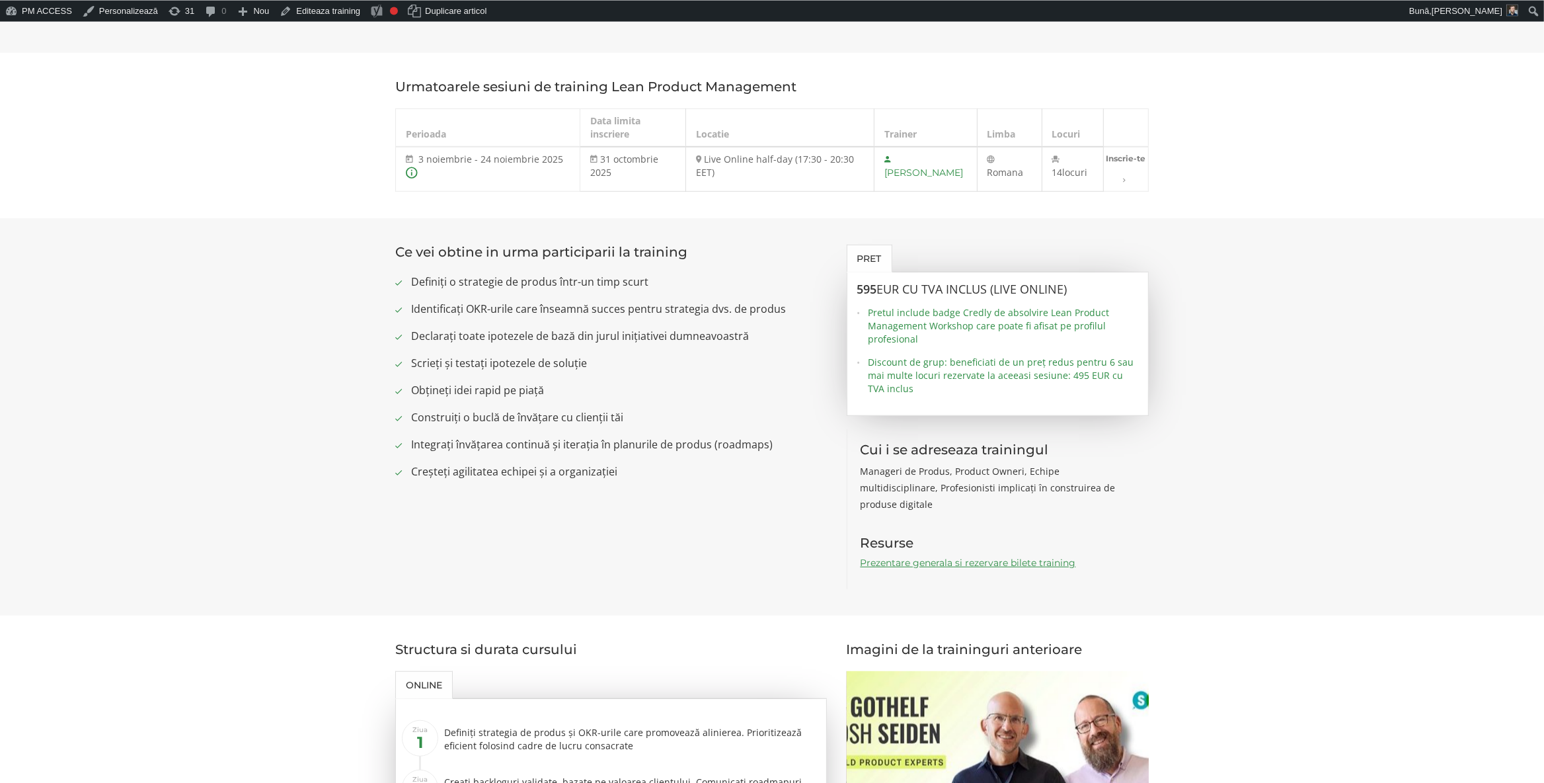
scroll to position [1041, 0]
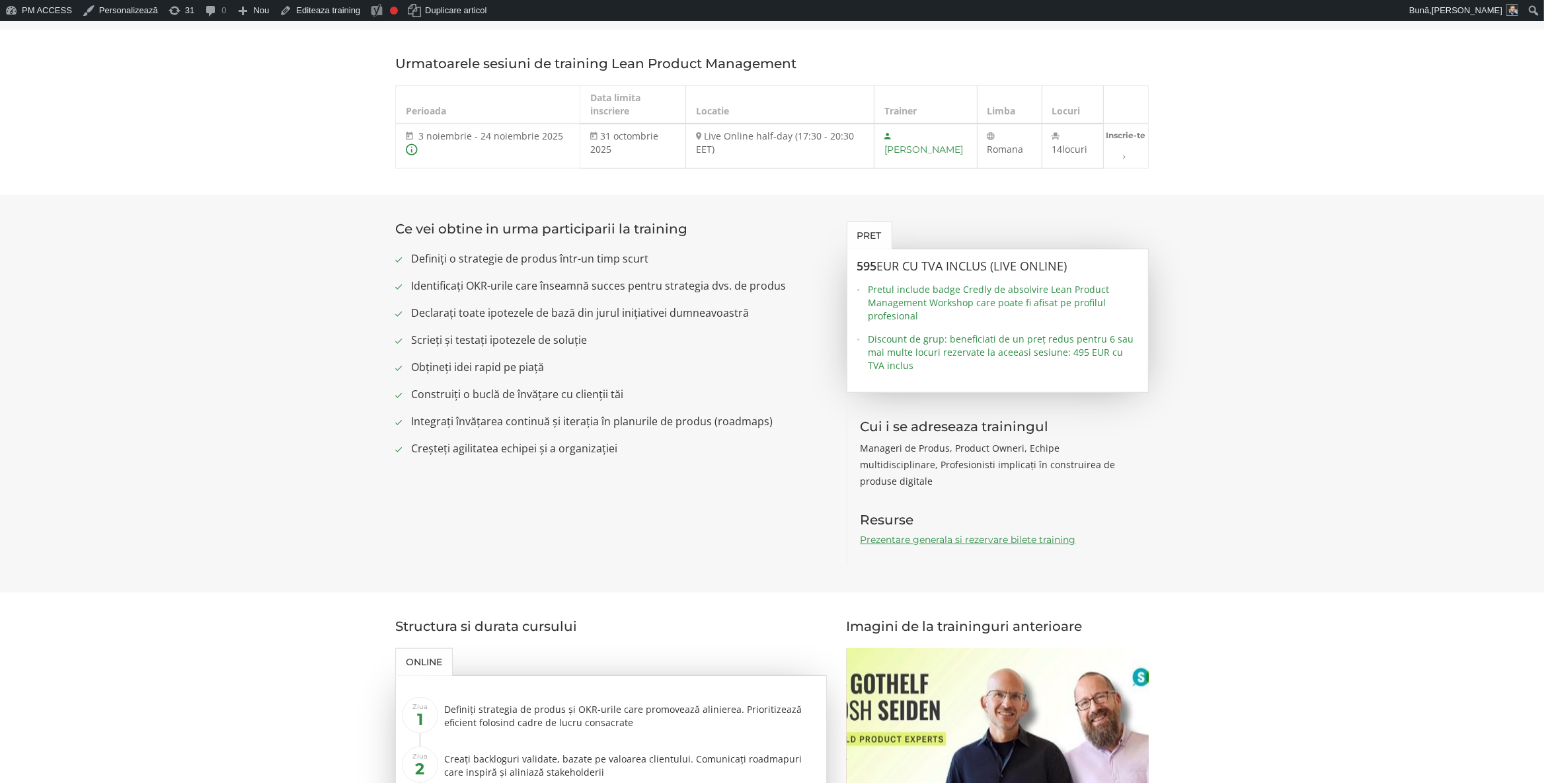
click at [982, 541] on link "Prezentare generala si rezervare bilete training" at bounding box center [968, 539] width 215 height 12
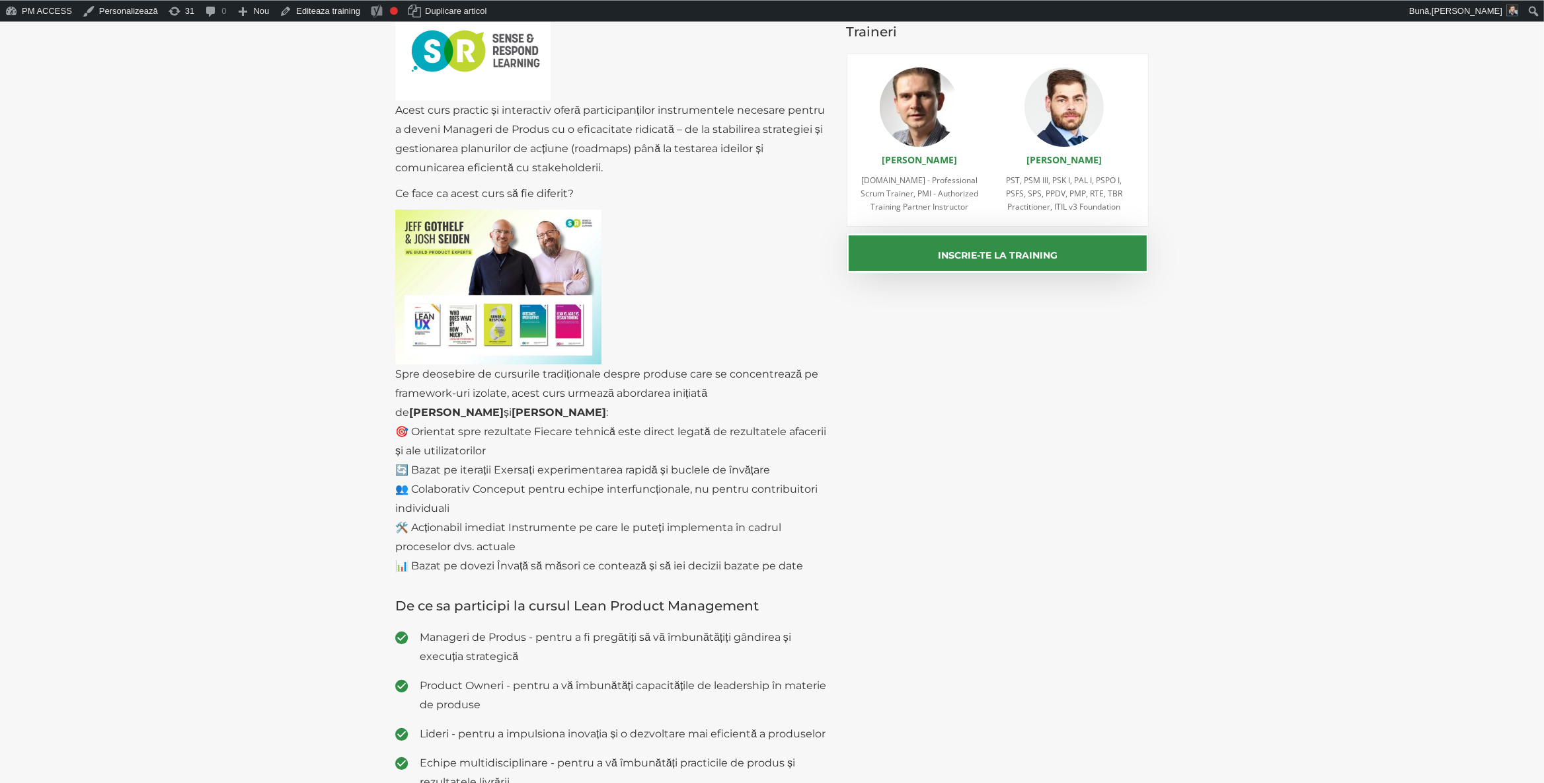
scroll to position [0, 0]
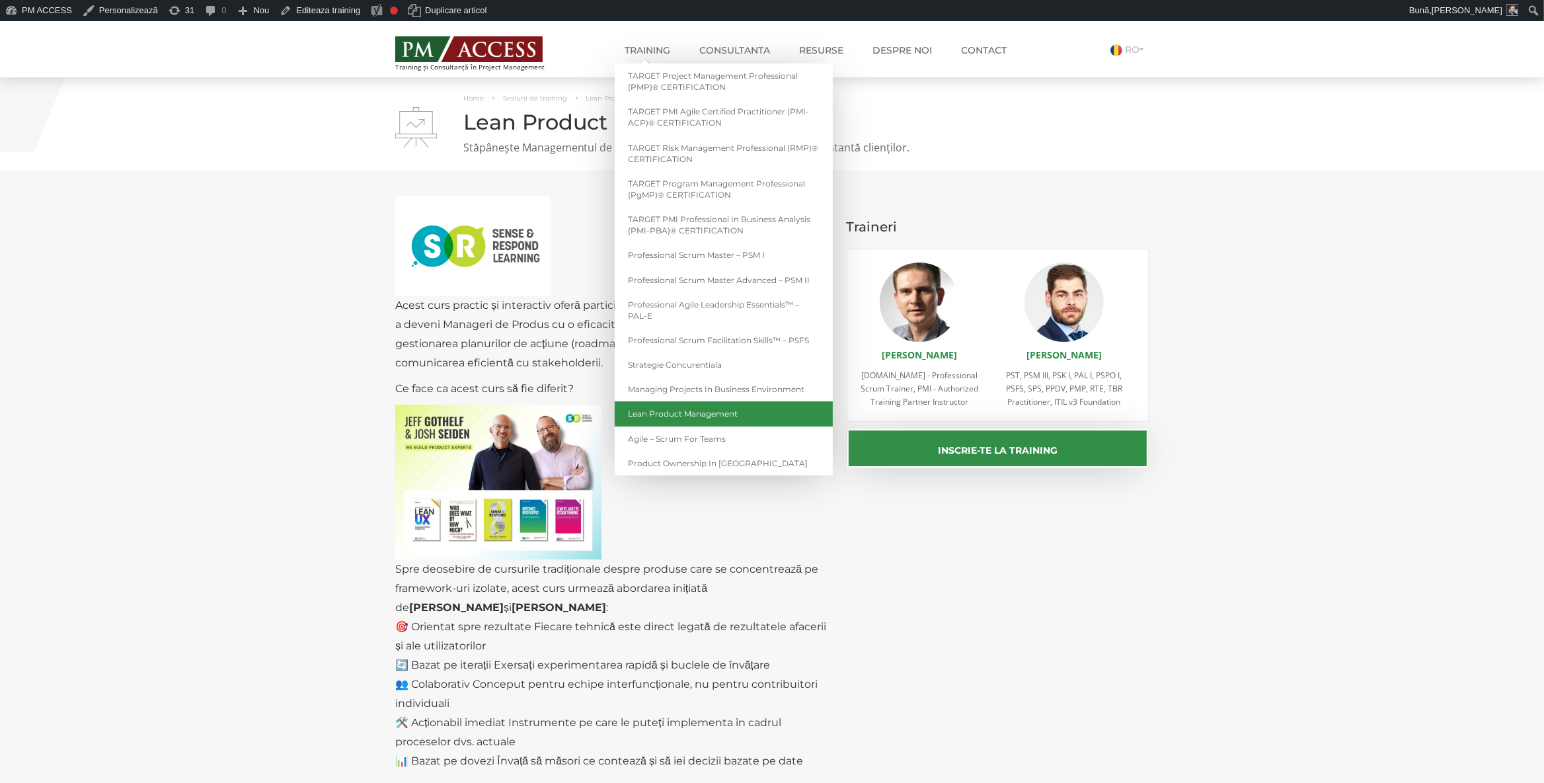
click at [687, 413] on link "Lean Product Management" at bounding box center [724, 413] width 218 height 24
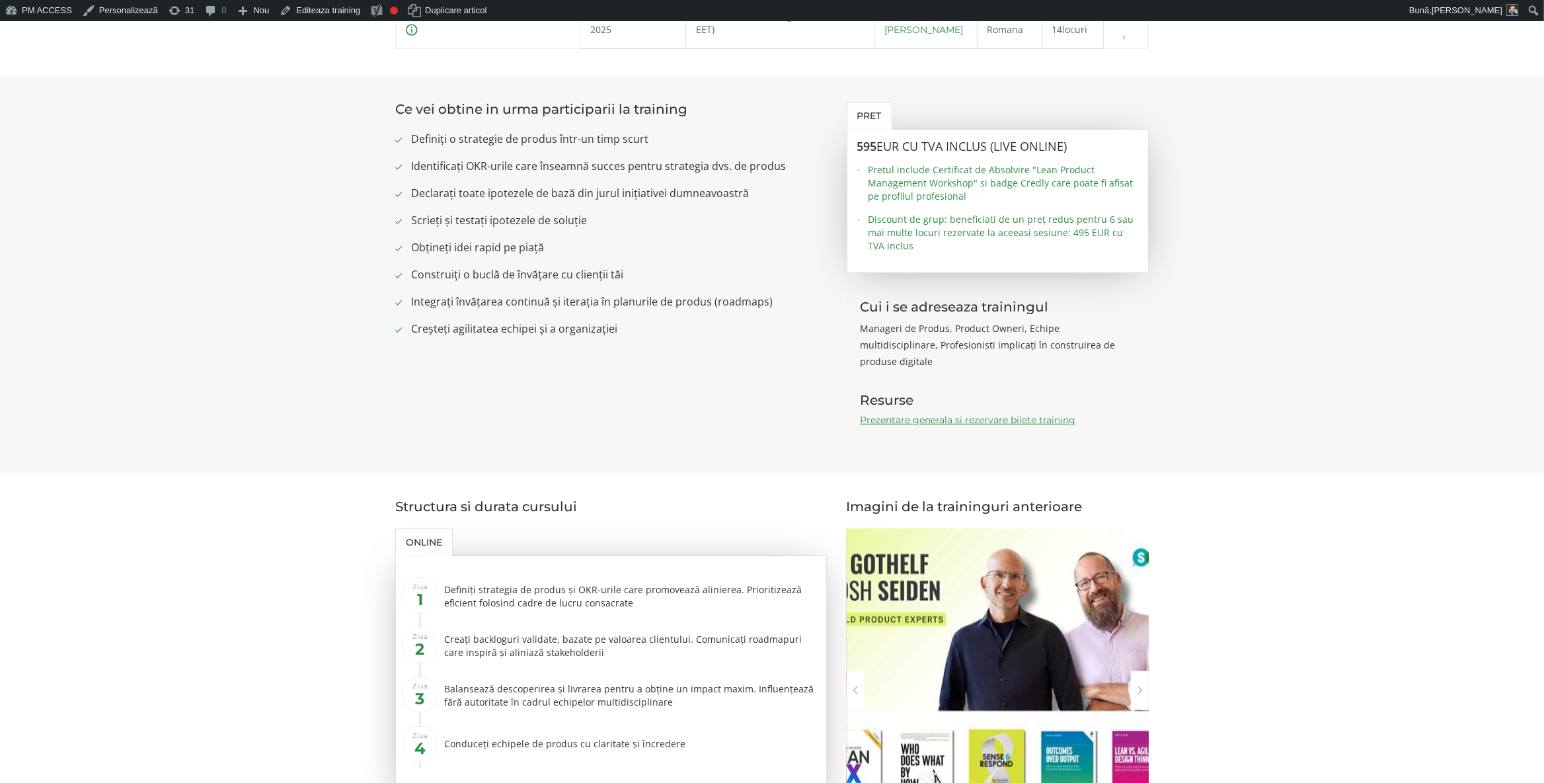
scroll to position [833, 0]
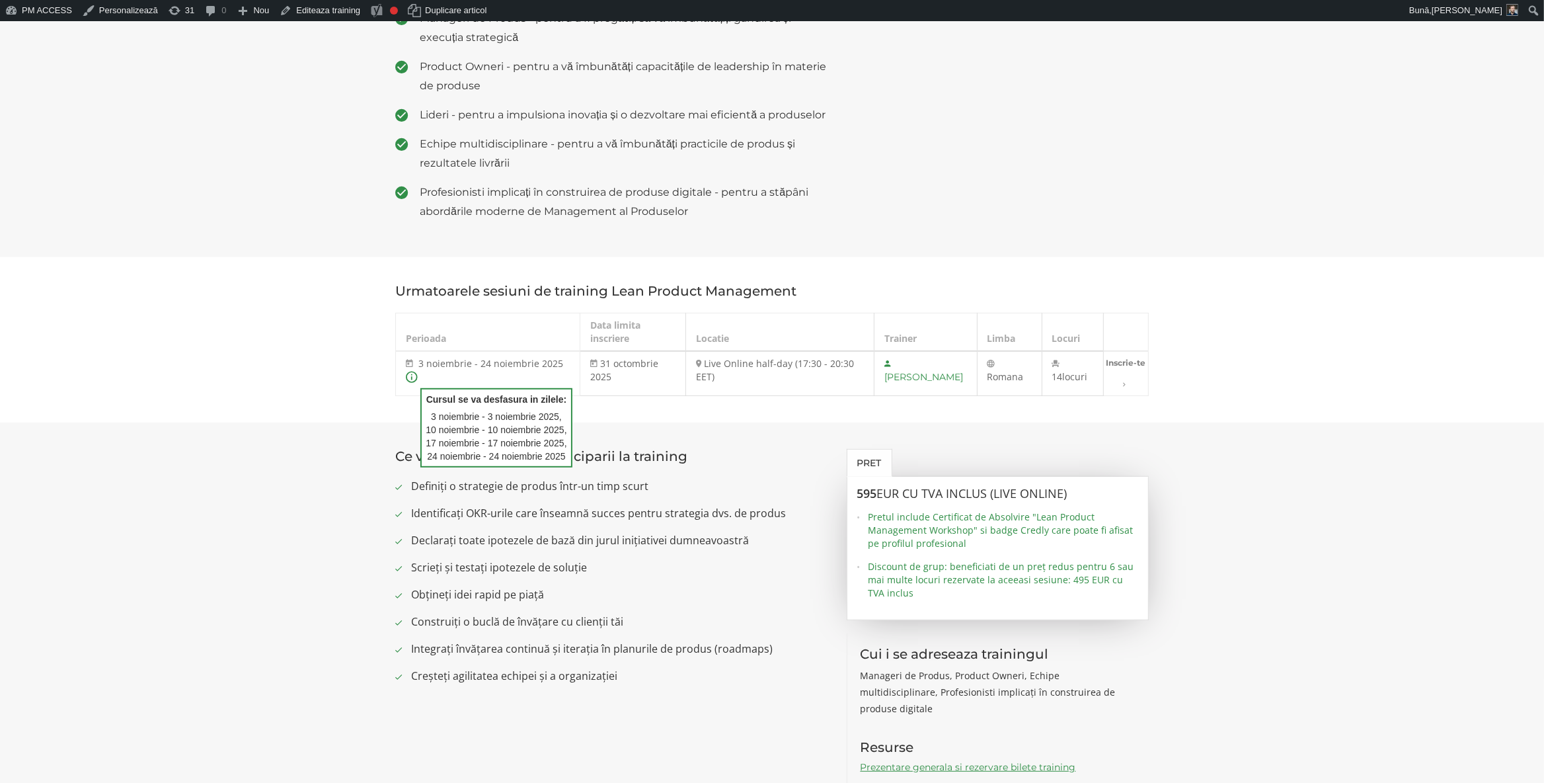
click at [413, 384] on icon at bounding box center [412, 377] width 12 height 14
click at [757, 450] on section "Ce vei obtine in urma participarii la training Definiți o strategie de produs î…" at bounding box center [772, 620] width 1544 height 397
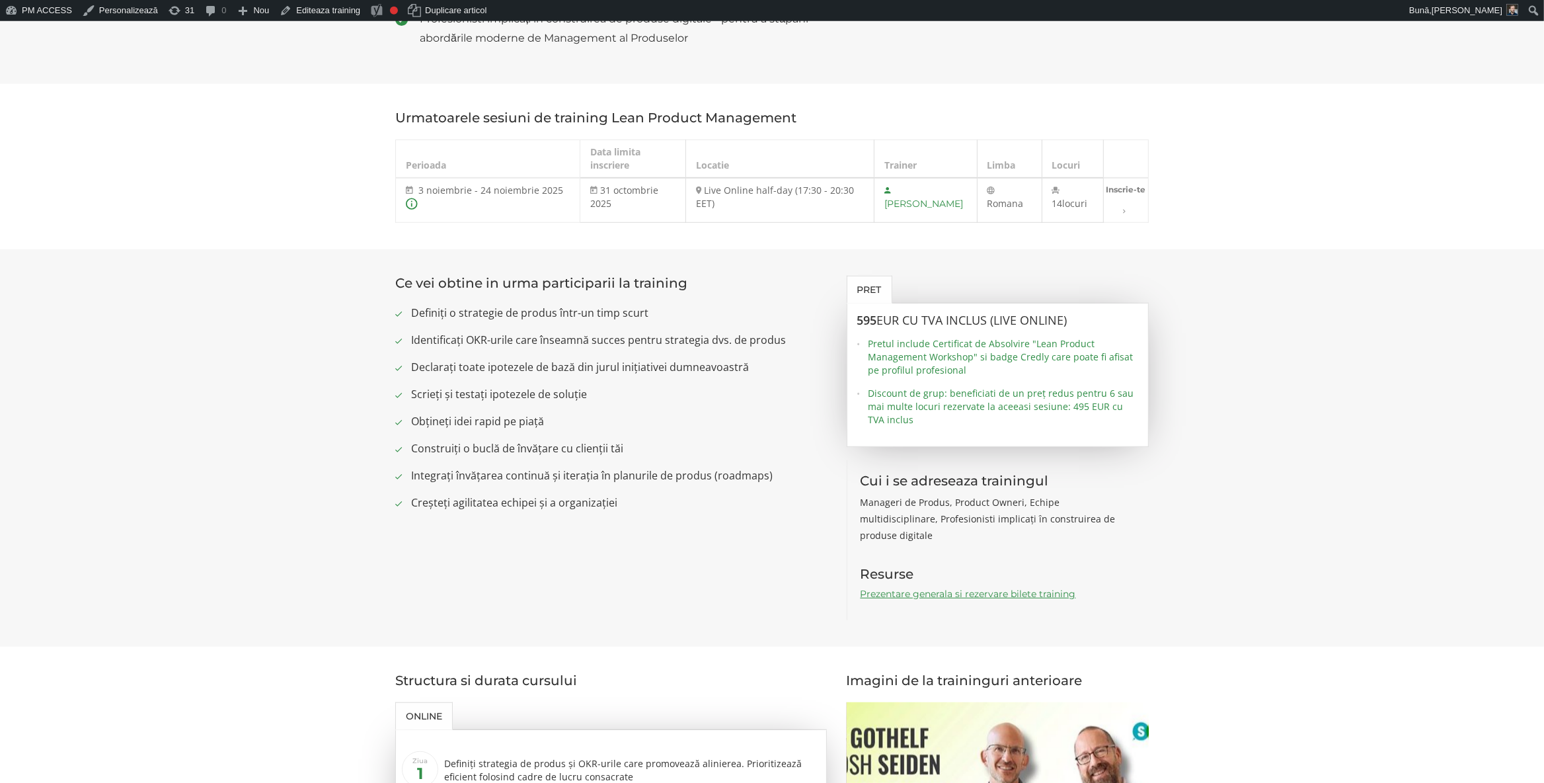
scroll to position [1041, 0]
